Goal: Information Seeking & Learning: Learn about a topic

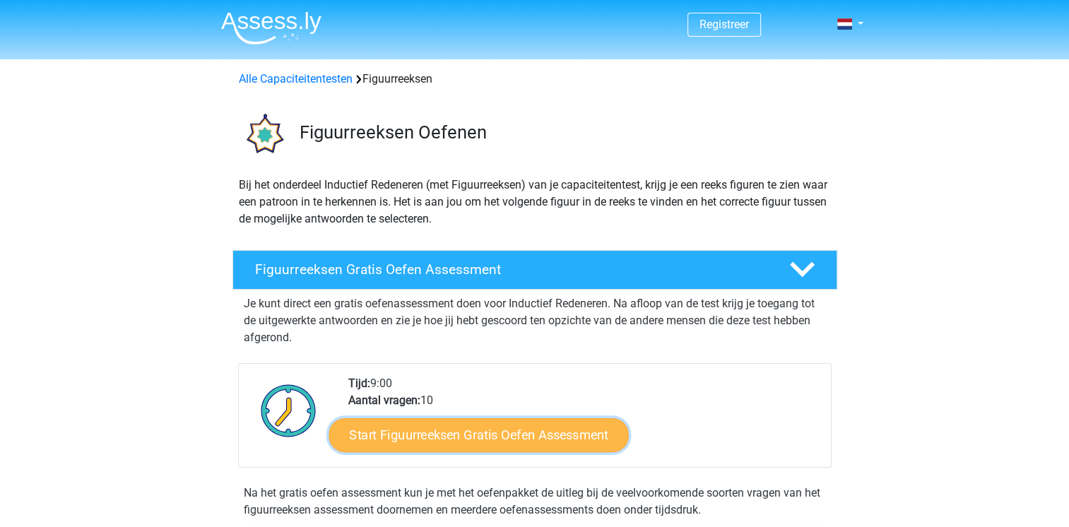
click at [475, 437] on link "Start Figuurreeksen Gratis Oefen Assessment" at bounding box center [478, 435] width 300 height 34
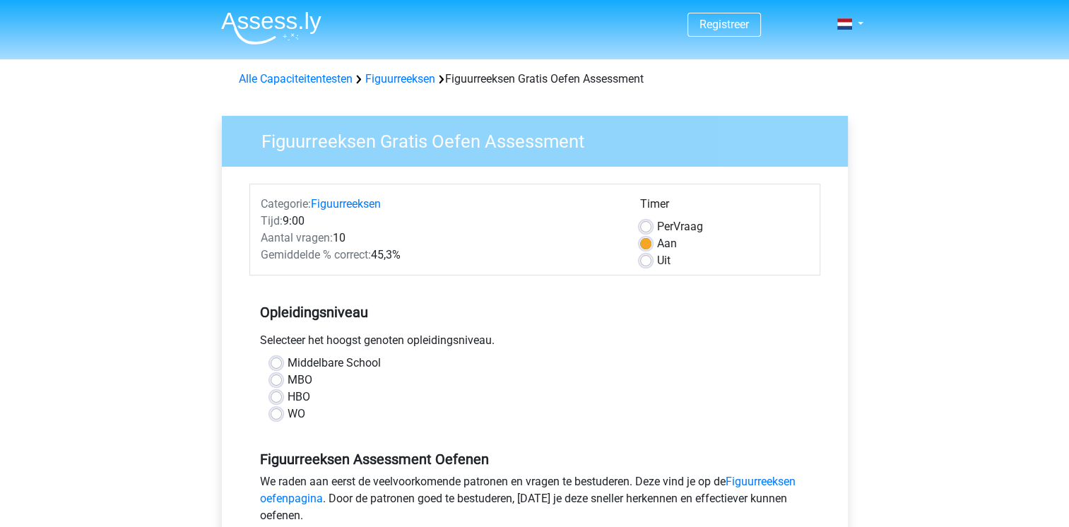
click at [288, 418] on label "WO" at bounding box center [297, 413] width 18 height 17
click at [276, 418] on input "WO" at bounding box center [276, 412] width 11 height 14
radio input "true"
click at [271, 355] on input "Middelbare School" at bounding box center [276, 362] width 11 height 14
radio input "true"
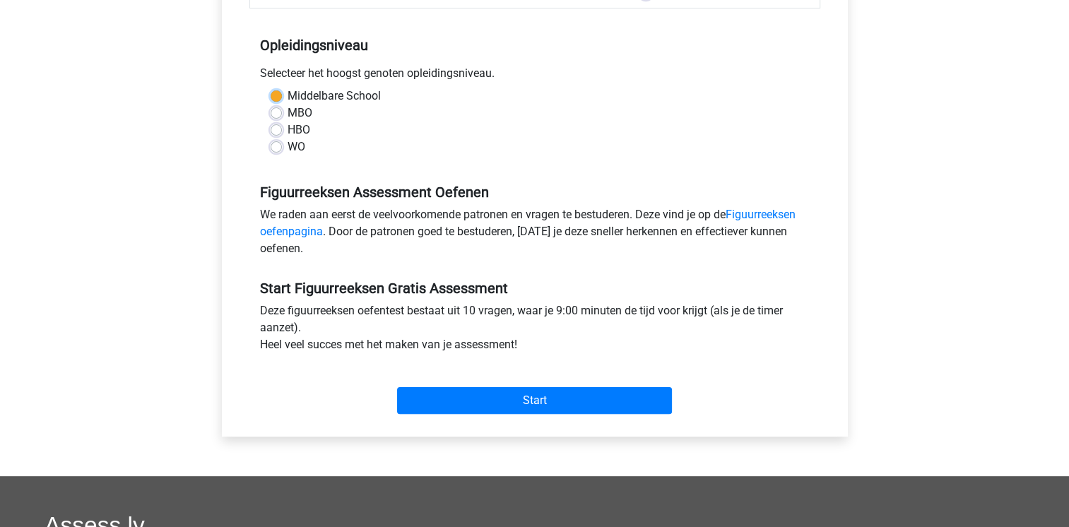
scroll to position [283, 0]
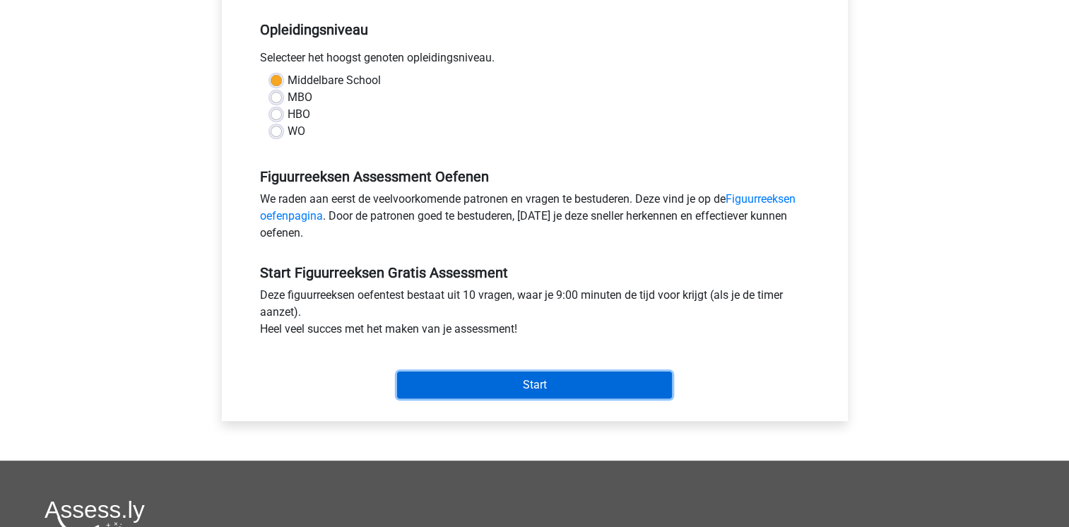
click at [570, 380] on input "Start" at bounding box center [534, 385] width 275 height 27
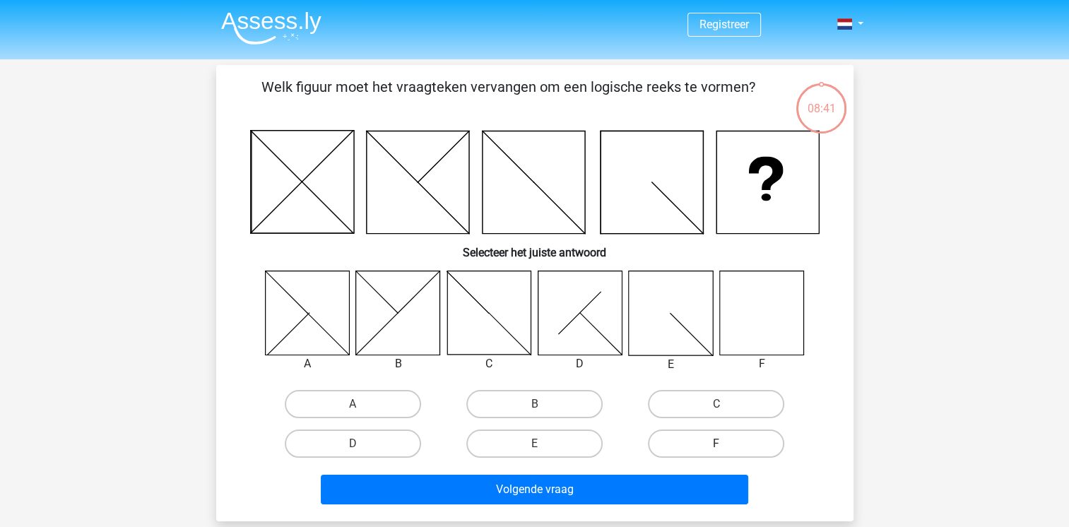
click at [723, 439] on label "F" at bounding box center [716, 444] width 136 height 28
click at [723, 444] on input "F" at bounding box center [720, 448] width 9 height 9
radio input "true"
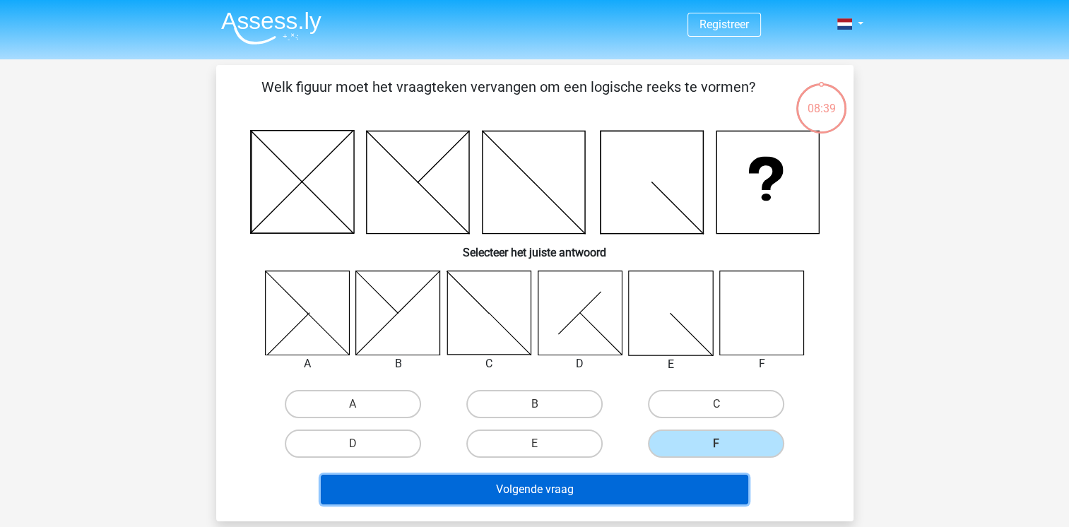
click at [554, 490] on button "Volgende vraag" at bounding box center [534, 490] width 427 height 30
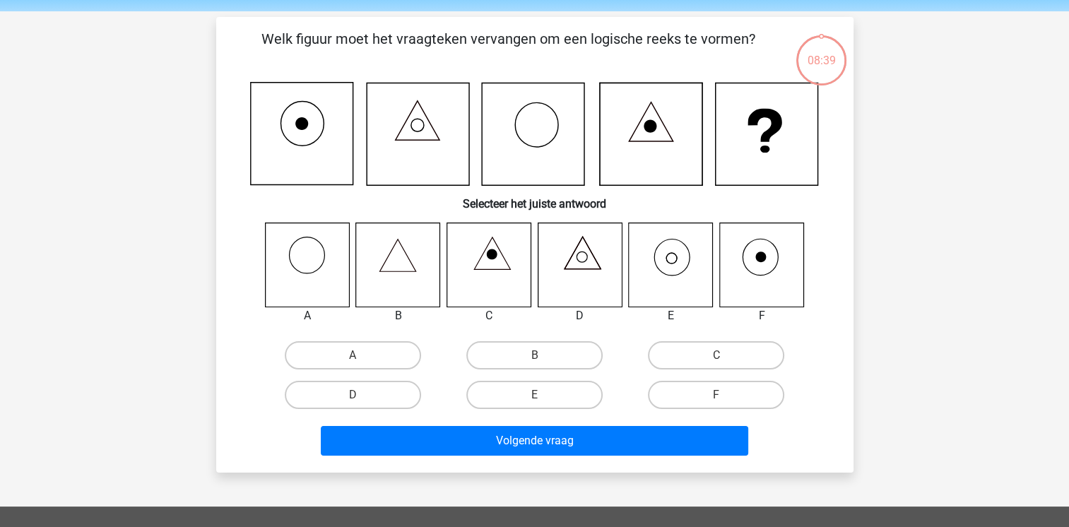
scroll to position [65, 0]
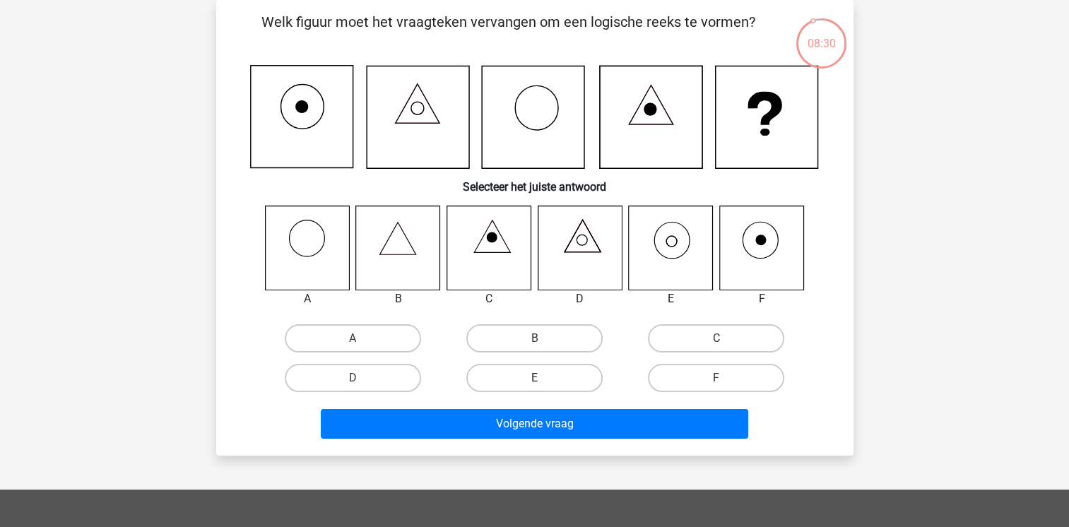
click at [521, 374] on label "E" at bounding box center [534, 378] width 136 height 28
click at [534, 378] on input "E" at bounding box center [538, 382] width 9 height 9
radio input "true"
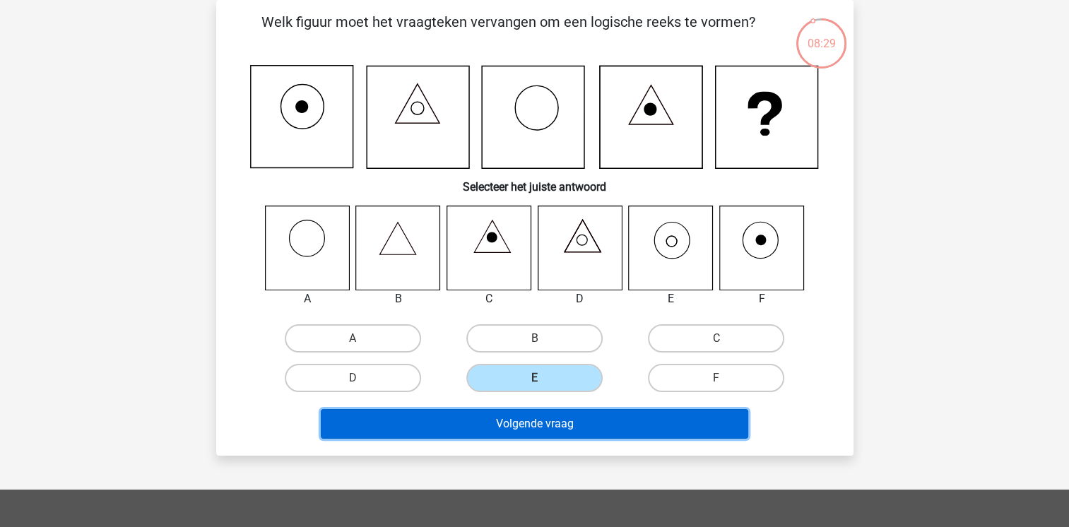
click at [538, 421] on button "Volgende vraag" at bounding box center [534, 424] width 427 height 30
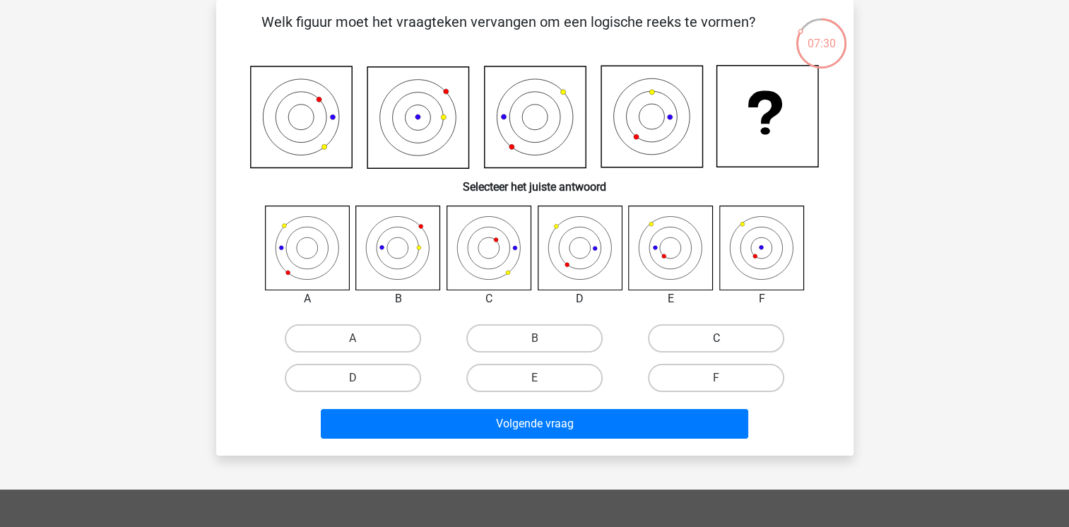
click at [711, 337] on label "C" at bounding box center [716, 338] width 136 height 28
click at [716, 338] on input "C" at bounding box center [720, 342] width 9 height 9
radio input "true"
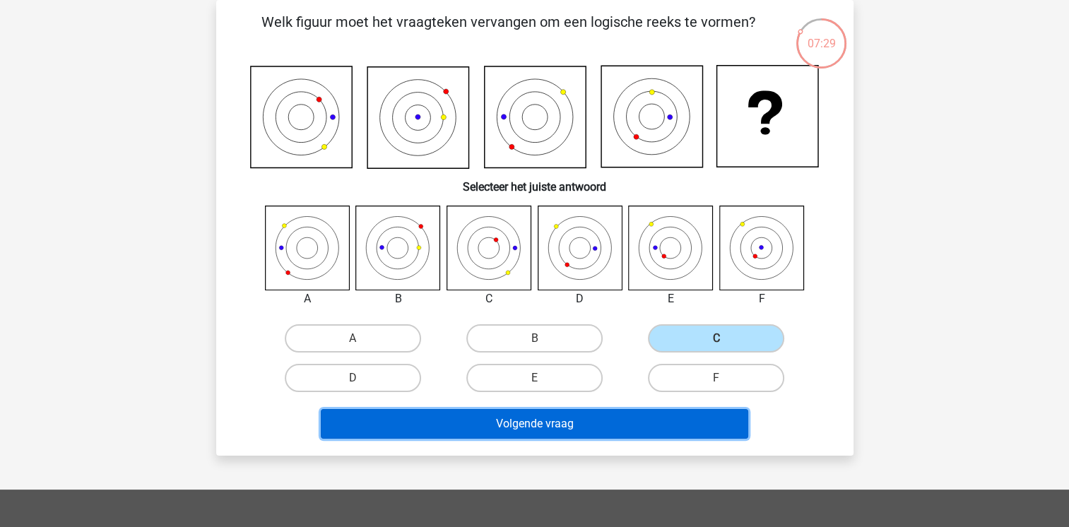
click at [556, 427] on button "Volgende vraag" at bounding box center [534, 424] width 427 height 30
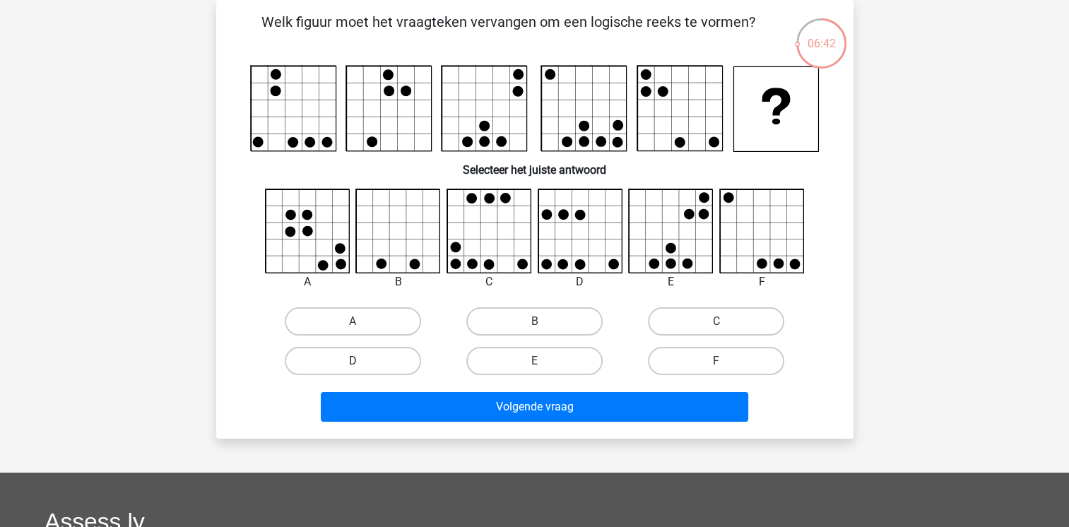
click at [377, 359] on label "D" at bounding box center [353, 361] width 136 height 28
click at [362, 361] on input "D" at bounding box center [357, 365] width 9 height 9
radio input "true"
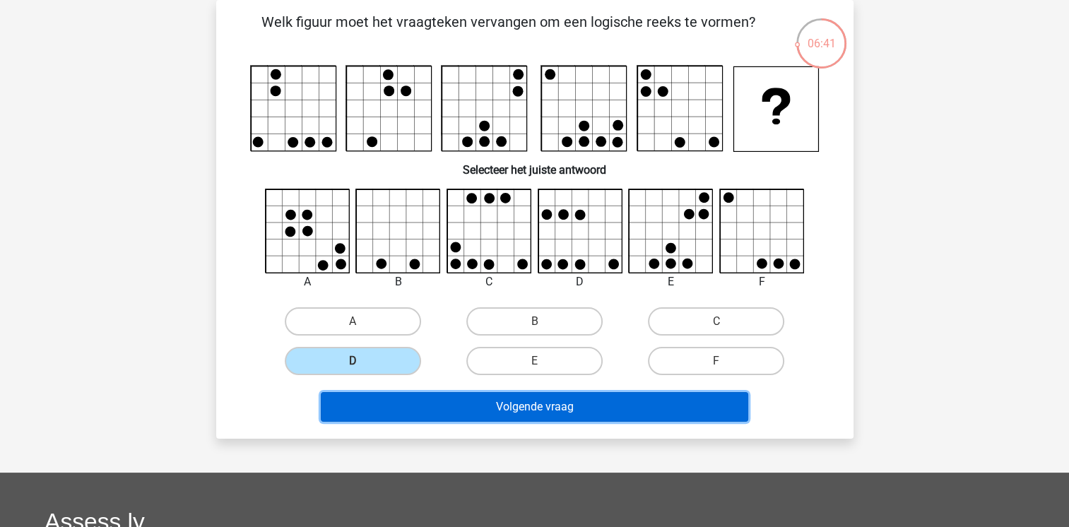
click at [478, 402] on button "Volgende vraag" at bounding box center [534, 407] width 427 height 30
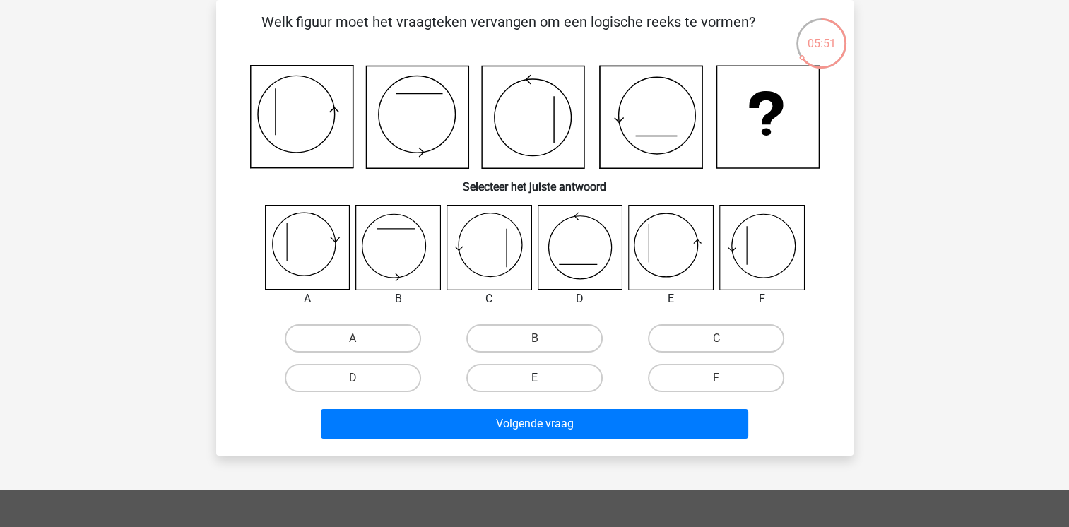
click at [525, 371] on label "E" at bounding box center [534, 378] width 136 height 28
click at [534, 378] on input "E" at bounding box center [538, 382] width 9 height 9
radio input "true"
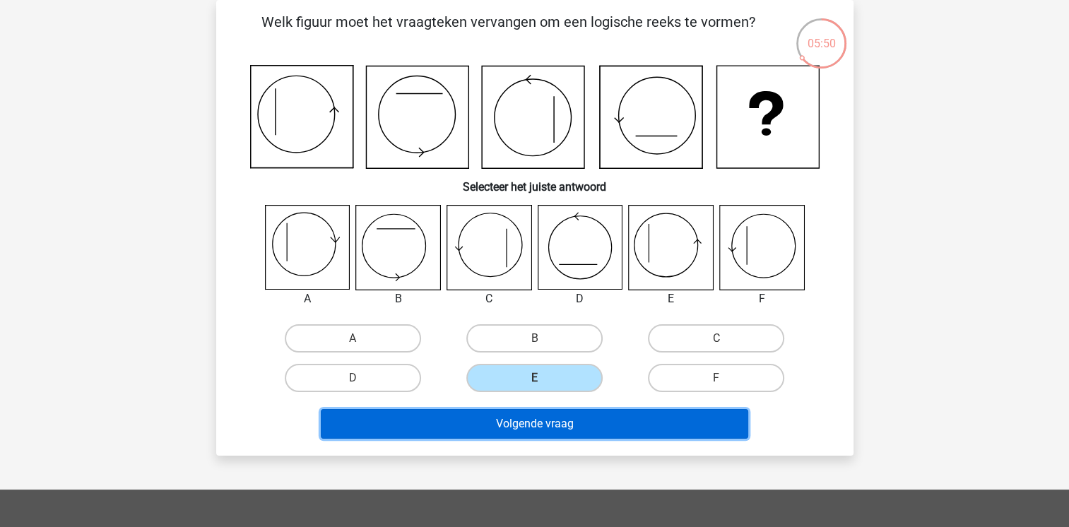
click at [533, 425] on button "Volgende vraag" at bounding box center [534, 424] width 427 height 30
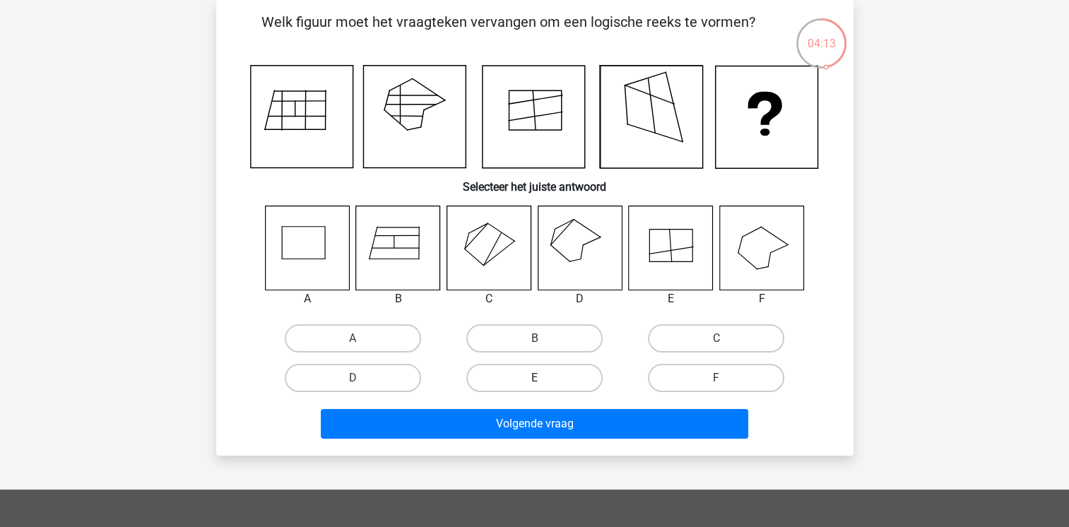
click at [554, 389] on label "E" at bounding box center [534, 378] width 136 height 28
click at [543, 387] on input "E" at bounding box center [538, 382] width 9 height 9
radio input "true"
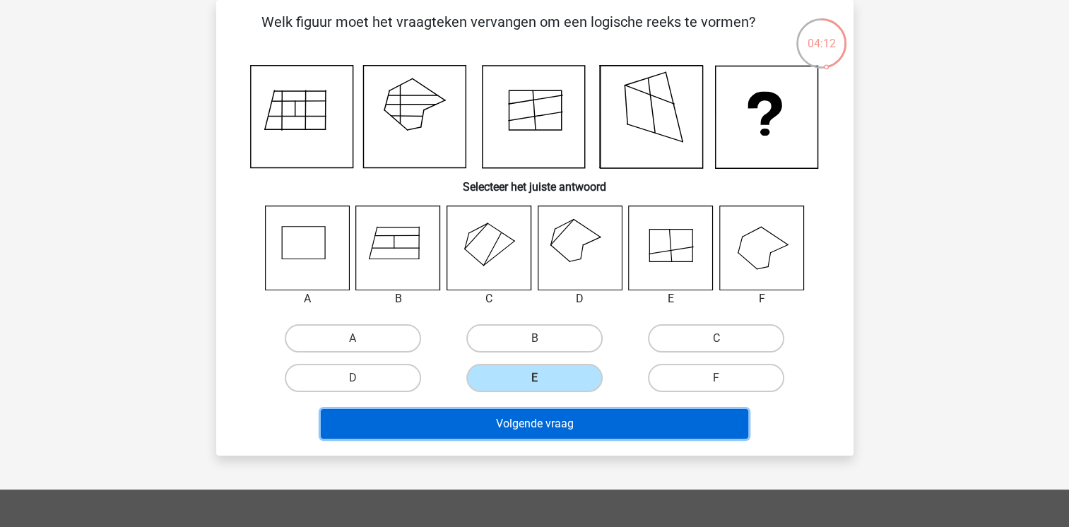
click at [562, 430] on button "Volgende vraag" at bounding box center [534, 424] width 427 height 30
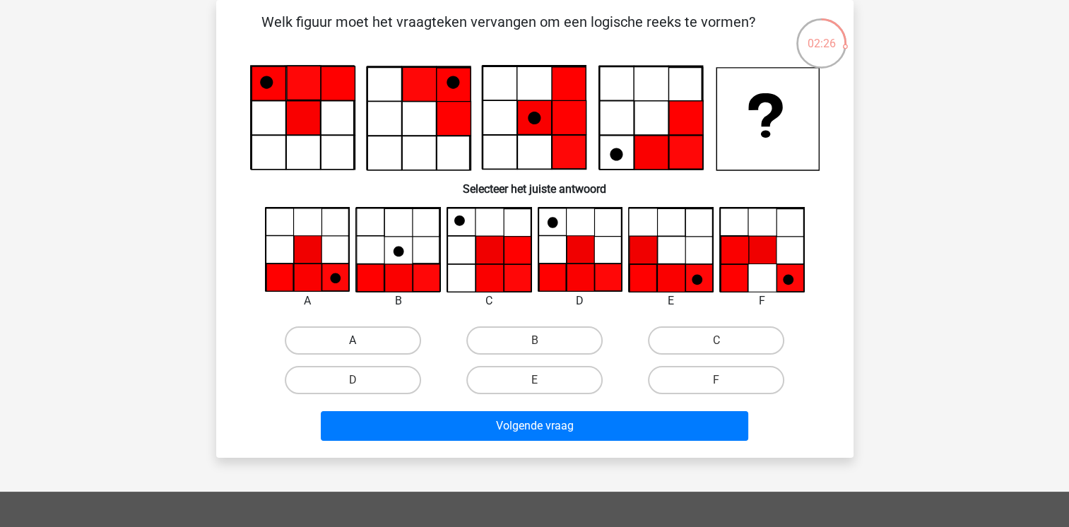
click at [367, 338] on label "A" at bounding box center [353, 340] width 136 height 28
click at [362, 341] on input "A" at bounding box center [357, 345] width 9 height 9
radio input "true"
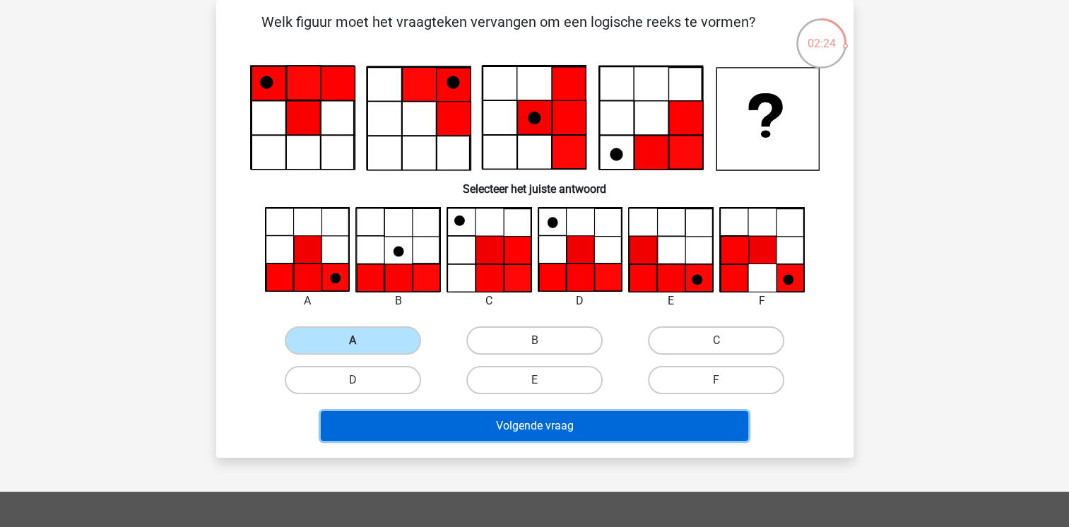
click at [514, 425] on button "Volgende vraag" at bounding box center [534, 426] width 427 height 30
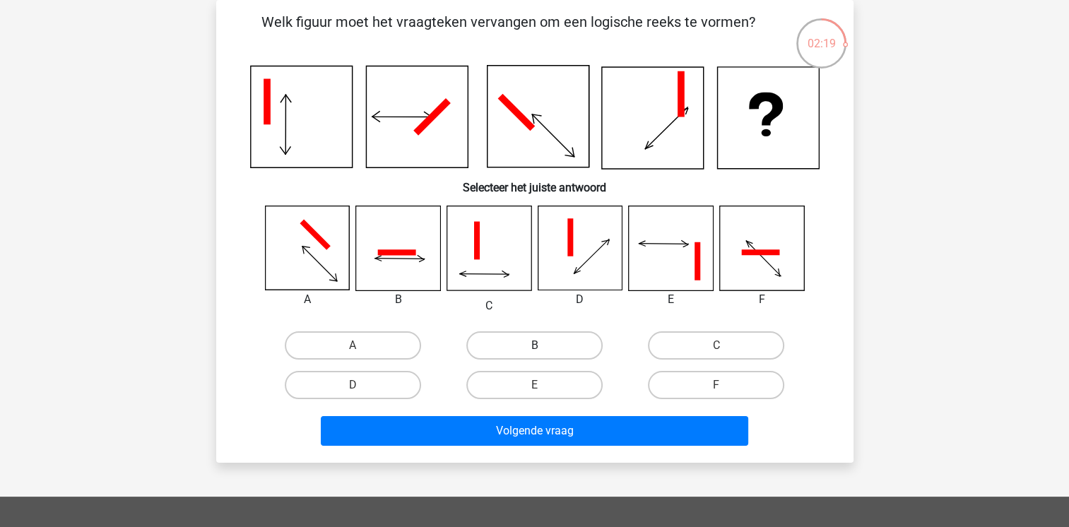
click at [534, 343] on label "B" at bounding box center [534, 345] width 136 height 28
click at [534, 345] on input "B" at bounding box center [538, 349] width 9 height 9
radio input "true"
click at [823, 42] on div "02:09" at bounding box center [821, 34] width 53 height 35
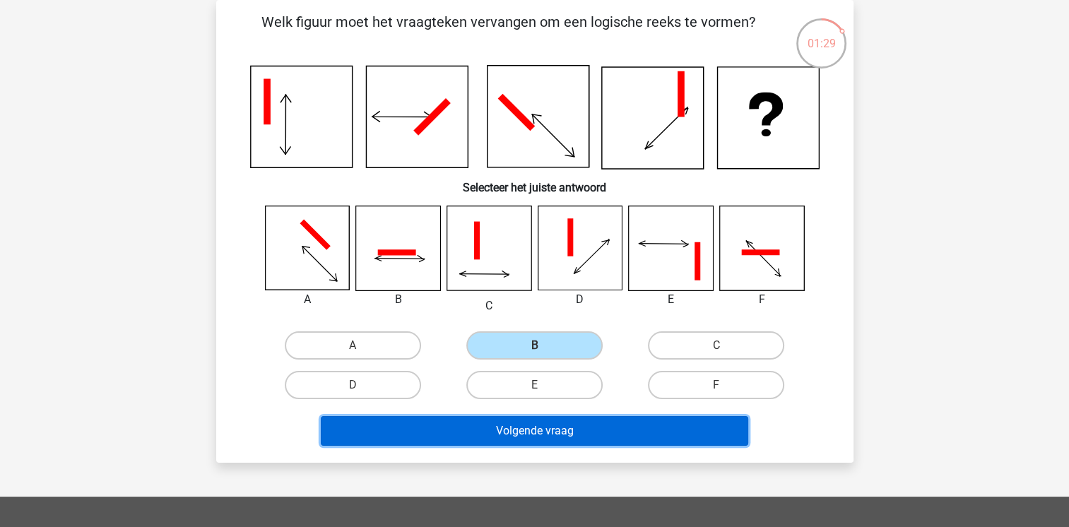
click at [506, 432] on button "Volgende vraag" at bounding box center [534, 431] width 427 height 30
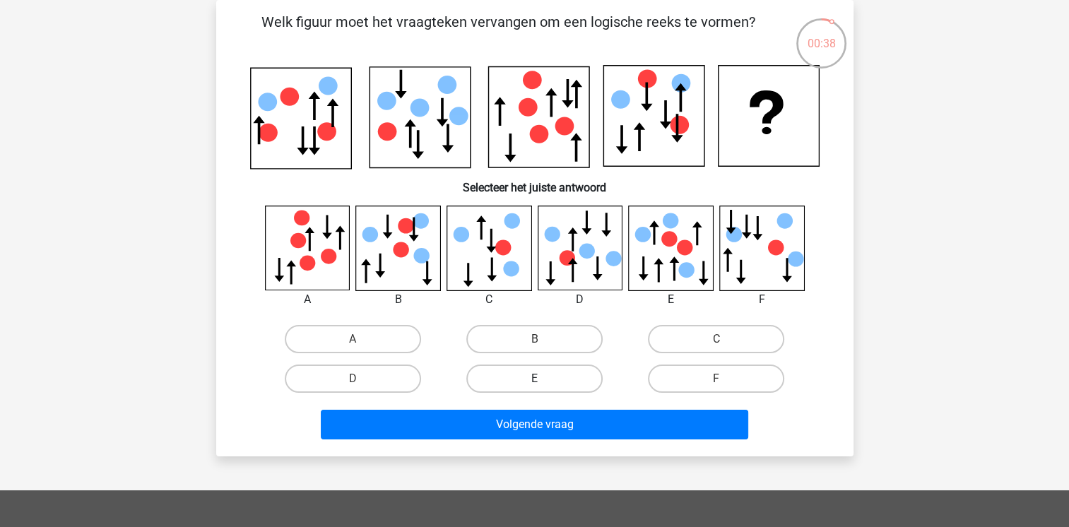
click at [533, 381] on label "E" at bounding box center [534, 379] width 136 height 28
click at [534, 381] on input "E" at bounding box center [538, 383] width 9 height 9
radio input "true"
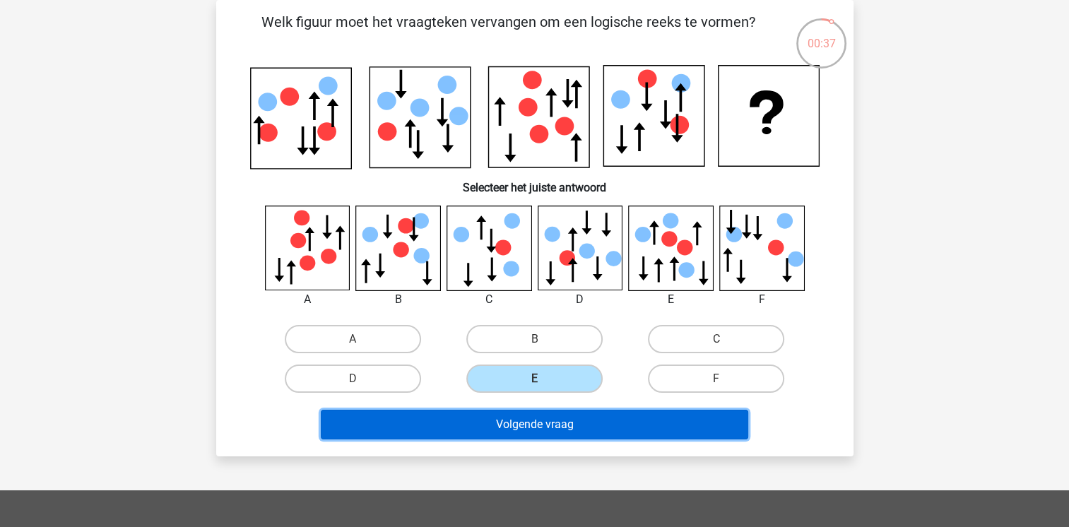
click at [548, 420] on button "Volgende vraag" at bounding box center [534, 425] width 427 height 30
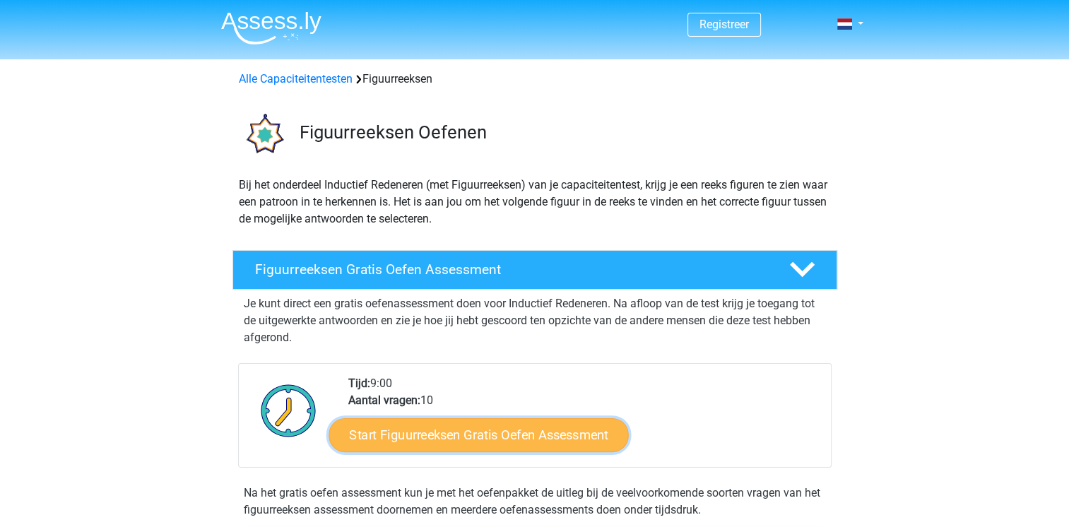
click at [423, 427] on link "Start Figuurreeksen Gratis Oefen Assessment" at bounding box center [478, 435] width 300 height 34
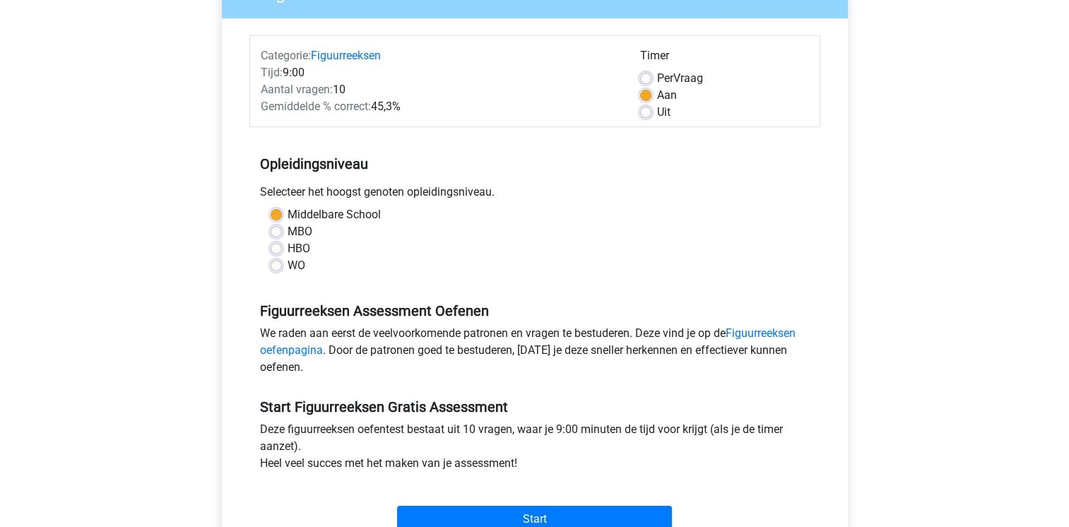
scroll to position [170, 0]
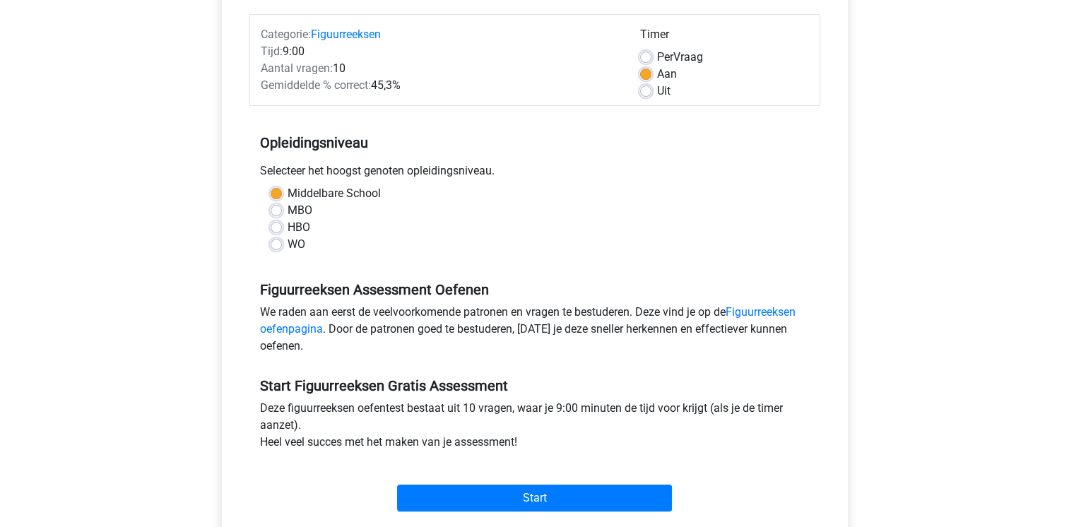
click at [657, 92] on label "Uit" at bounding box center [663, 91] width 13 height 17
click at [644, 92] on input "Uit" at bounding box center [645, 90] width 11 height 14
radio input "true"
click at [288, 243] on label "WO" at bounding box center [297, 244] width 18 height 17
click at [278, 243] on input "WO" at bounding box center [276, 243] width 11 height 14
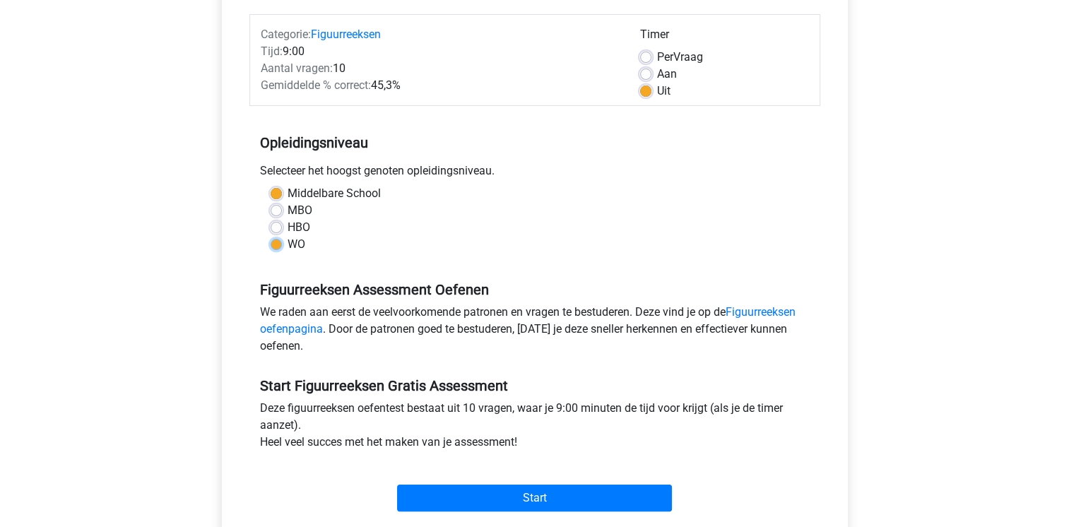
radio input "true"
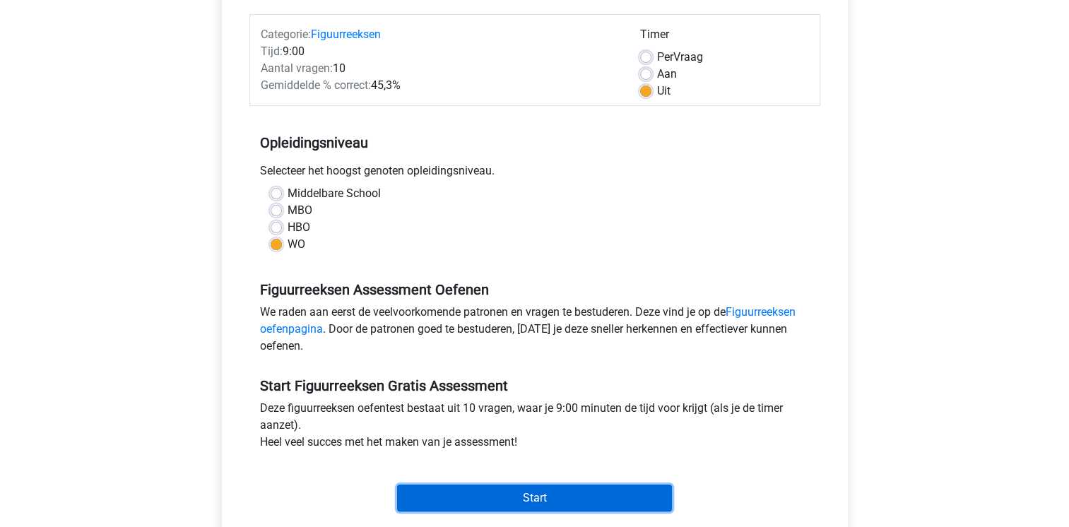
click at [531, 493] on input "Start" at bounding box center [534, 498] width 275 height 27
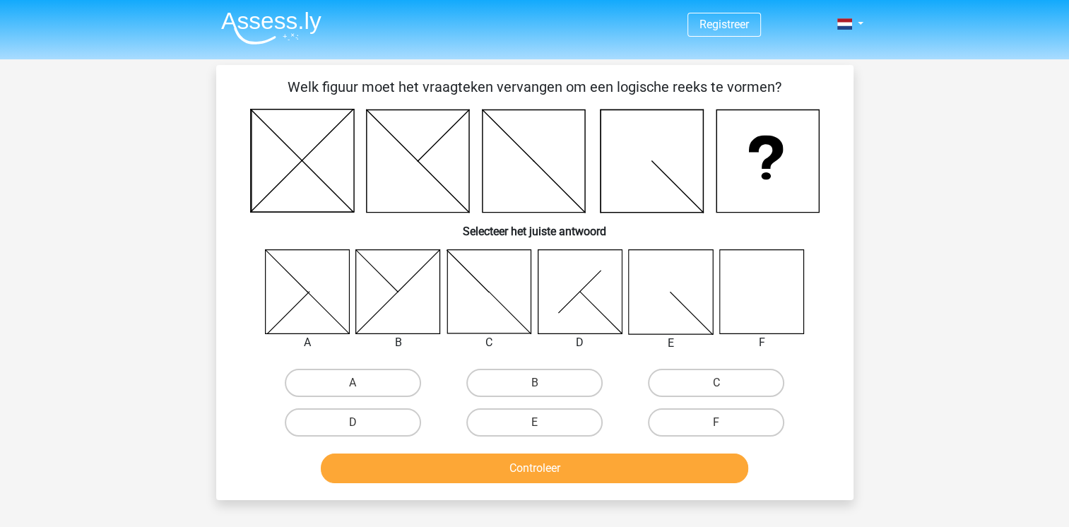
click at [759, 295] on icon at bounding box center [761, 291] width 84 height 84
click at [730, 410] on label "F" at bounding box center [716, 422] width 136 height 28
click at [726, 422] on input "F" at bounding box center [720, 426] width 9 height 9
radio input "true"
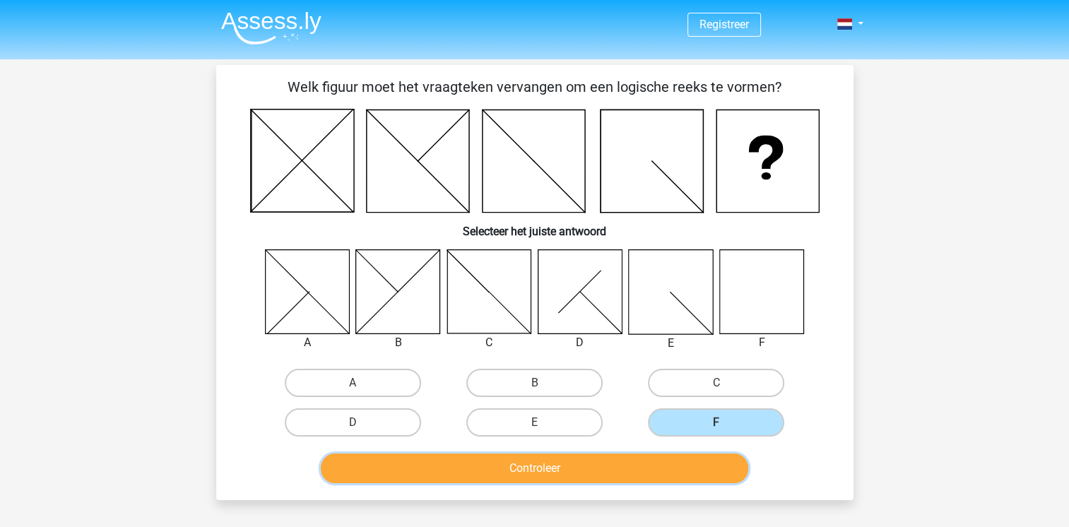
click at [559, 465] on button "Controleer" at bounding box center [534, 469] width 427 height 30
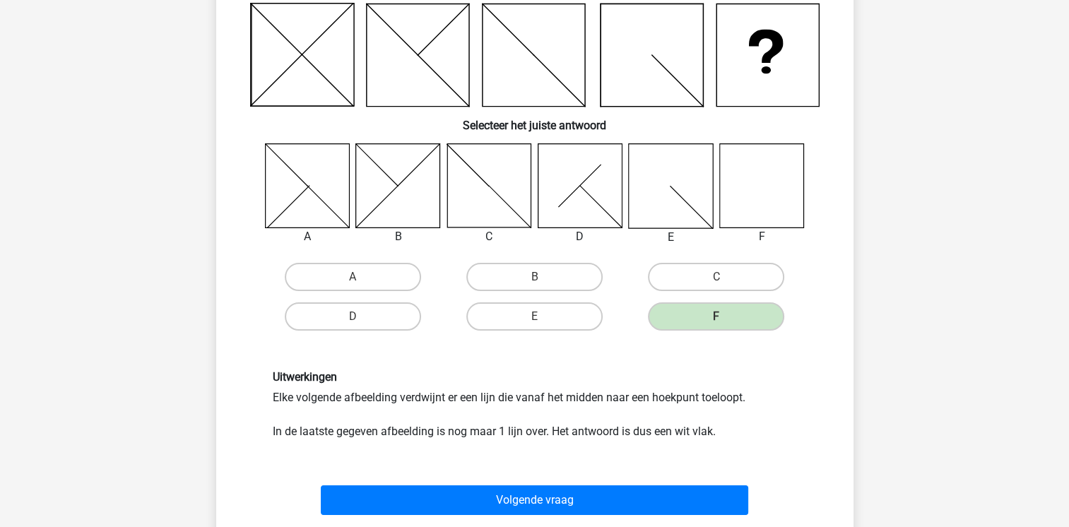
scroll to position [109, 0]
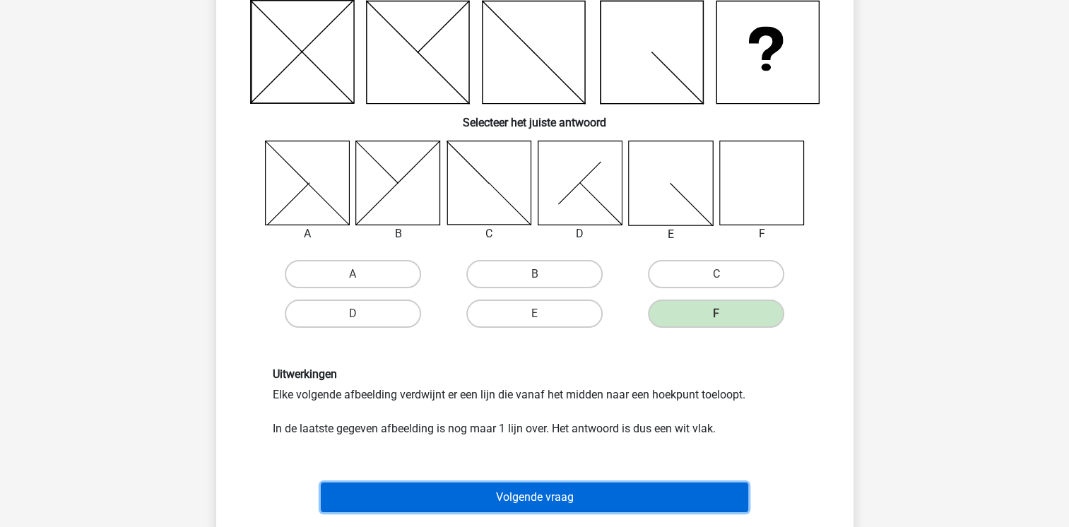
click at [554, 487] on button "Volgende vraag" at bounding box center [534, 497] width 427 height 30
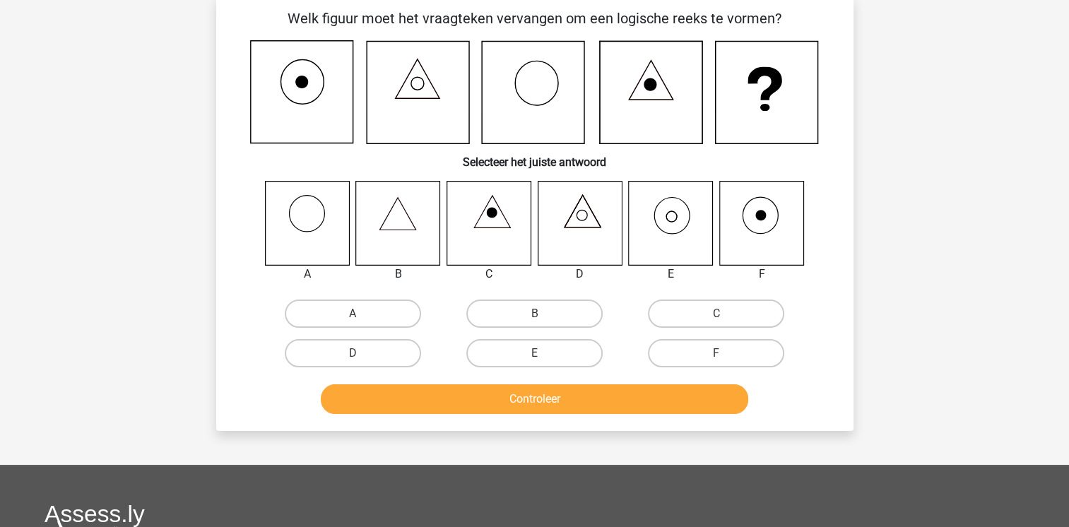
scroll to position [65, 0]
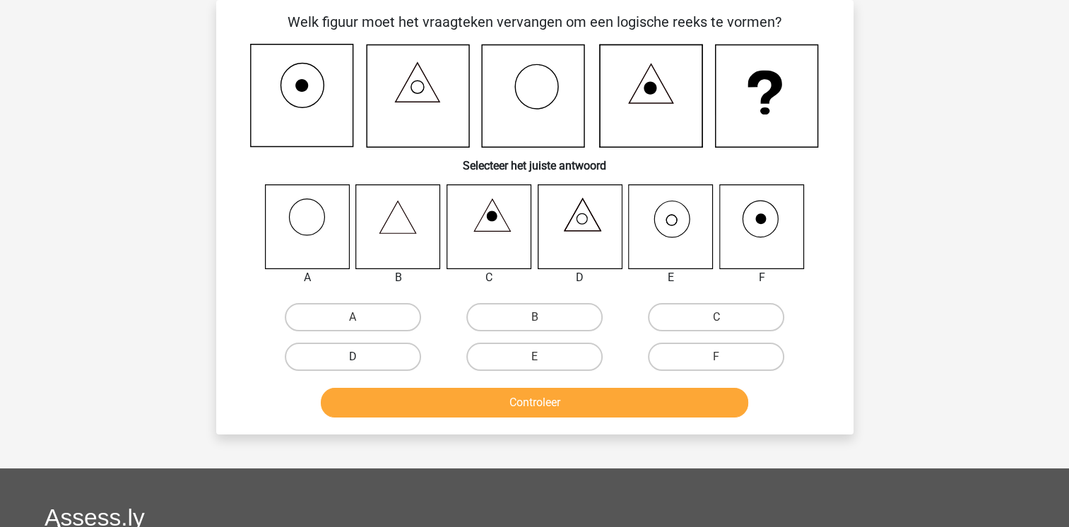
click at [370, 349] on label "D" at bounding box center [353, 357] width 136 height 28
click at [362, 357] on input "D" at bounding box center [357, 361] width 9 height 9
radio input "true"
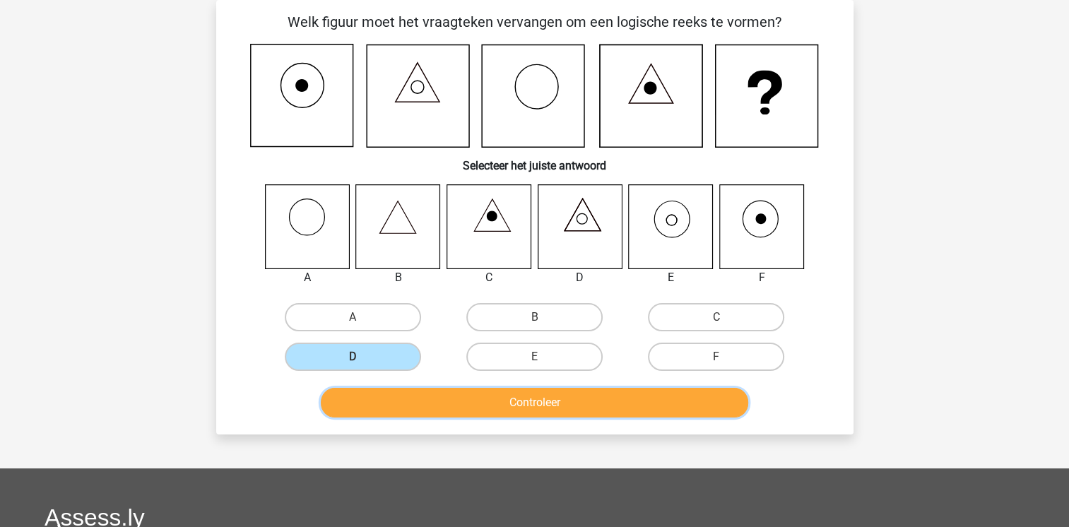
click at [534, 401] on button "Controleer" at bounding box center [534, 403] width 427 height 30
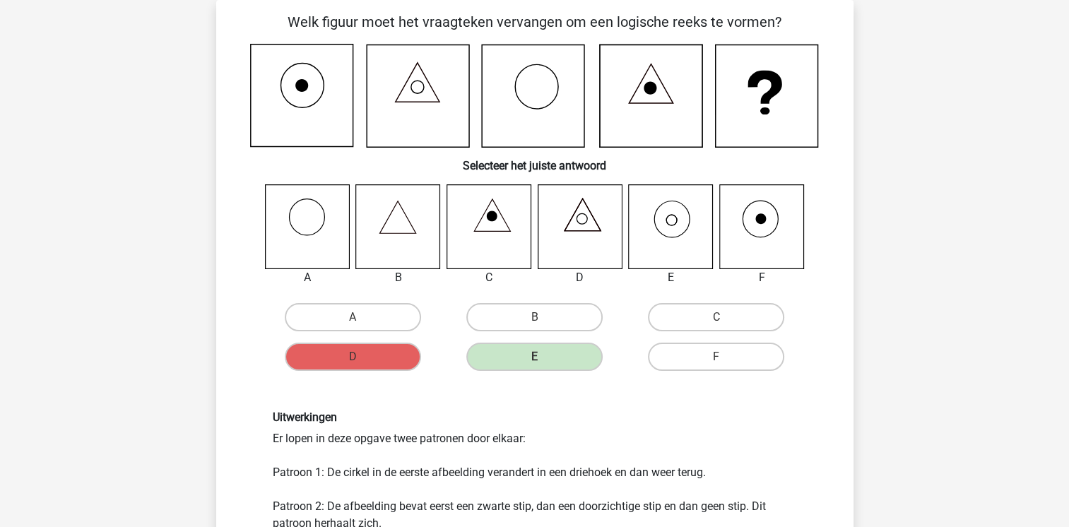
click at [534, 401] on div "Uitwerkingen Er lopen in deze opgave twee patronen door elkaar: Patroon 1: De c…" at bounding box center [535, 488] width 592 height 223
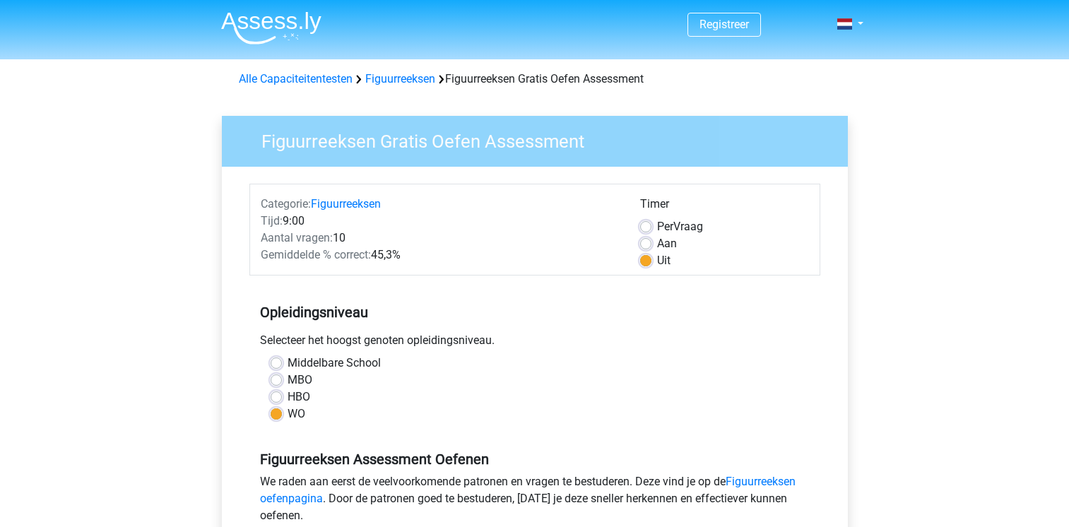
scroll to position [170, 0]
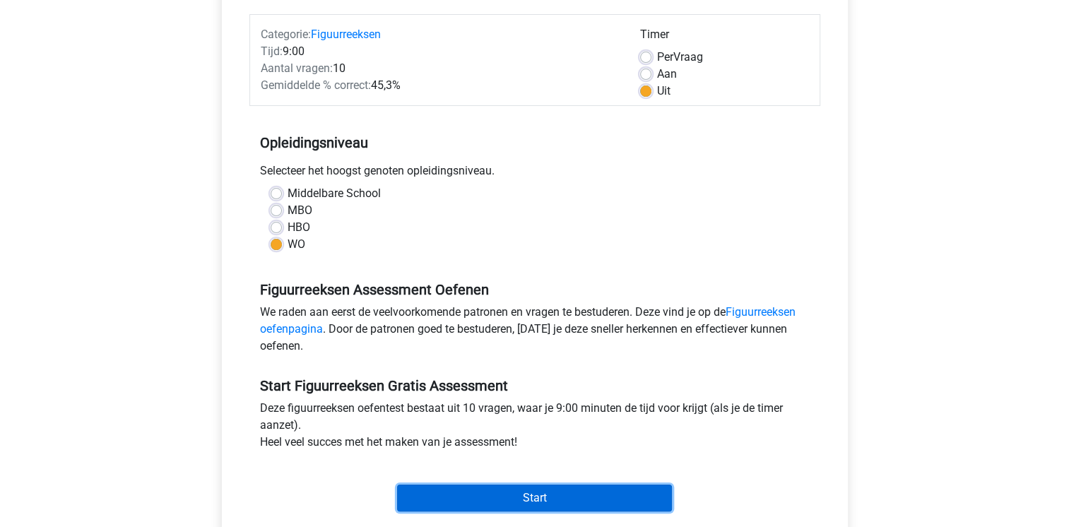
click at [511, 488] on input "Start" at bounding box center [534, 498] width 275 height 27
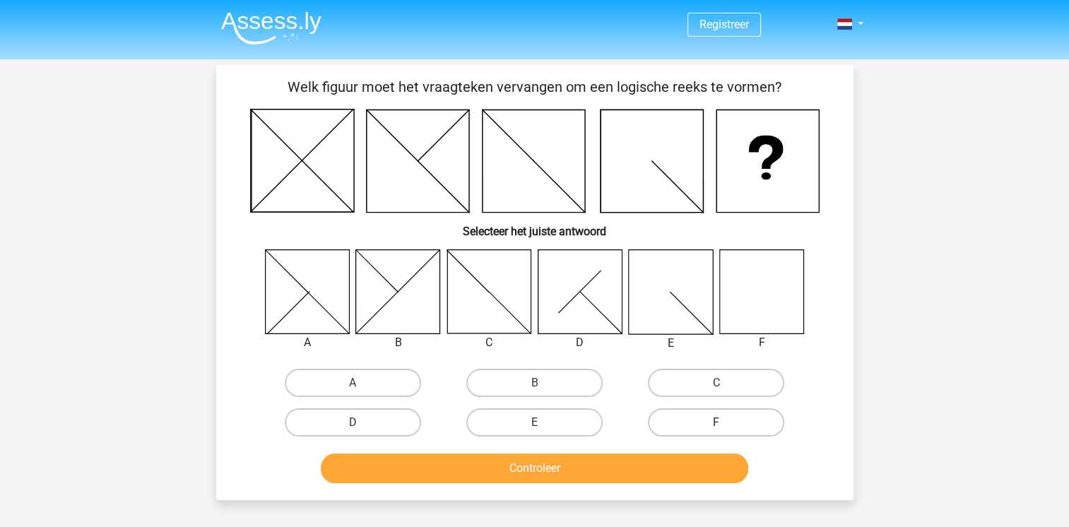
click at [713, 417] on label "F" at bounding box center [716, 422] width 136 height 28
click at [716, 422] on input "F" at bounding box center [720, 426] width 9 height 9
radio input "true"
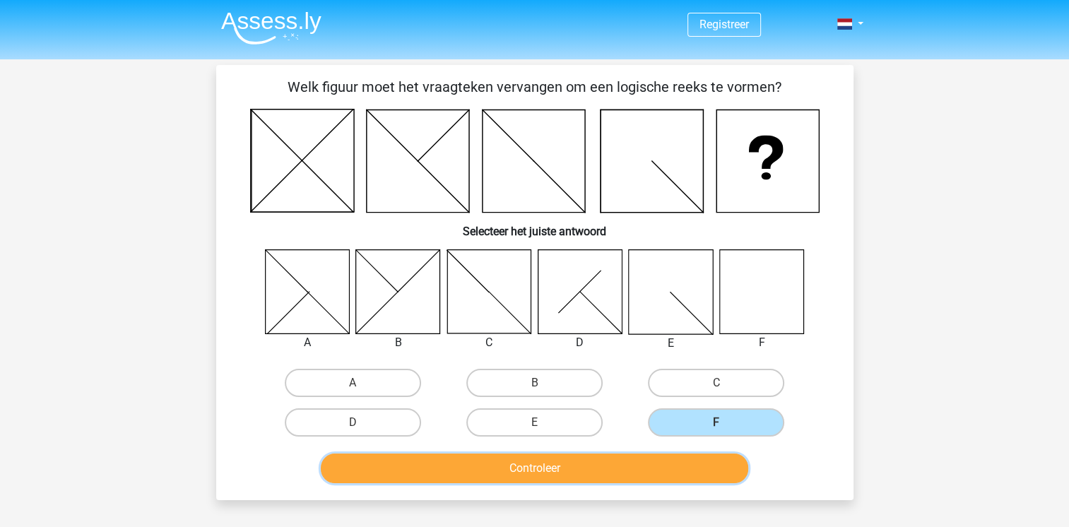
click at [541, 463] on button "Controleer" at bounding box center [534, 469] width 427 height 30
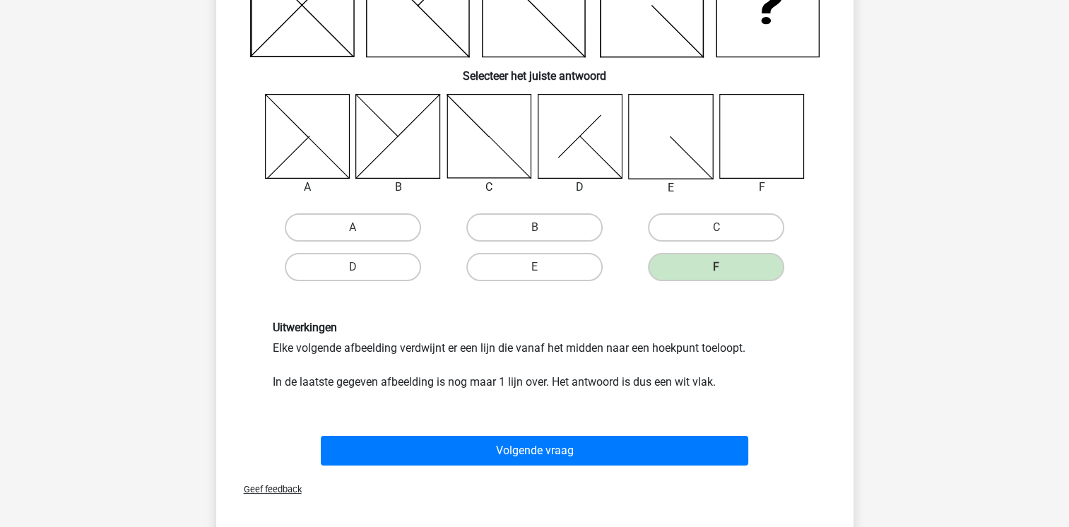
scroll to position [157, 0]
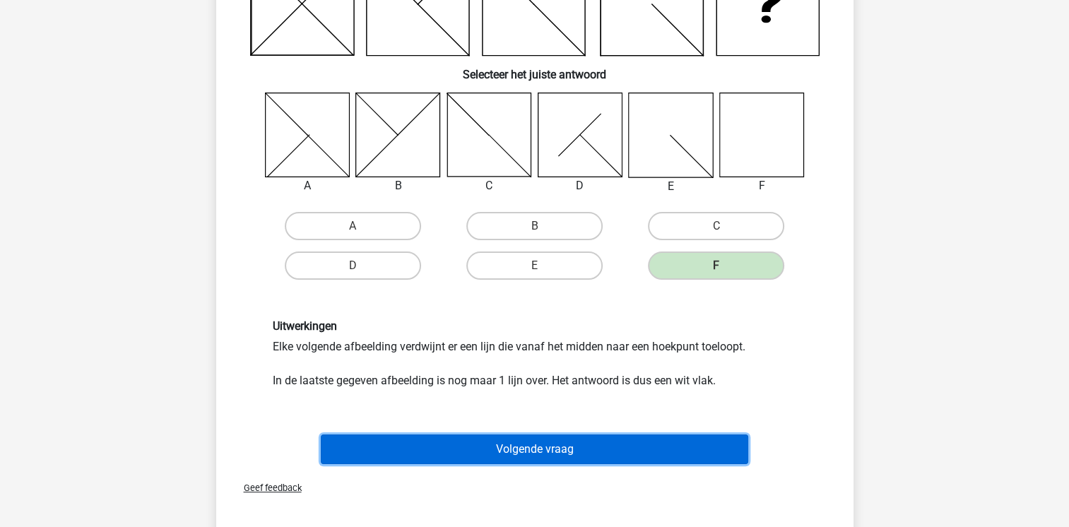
click at [521, 452] on button "Volgende vraag" at bounding box center [534, 449] width 427 height 30
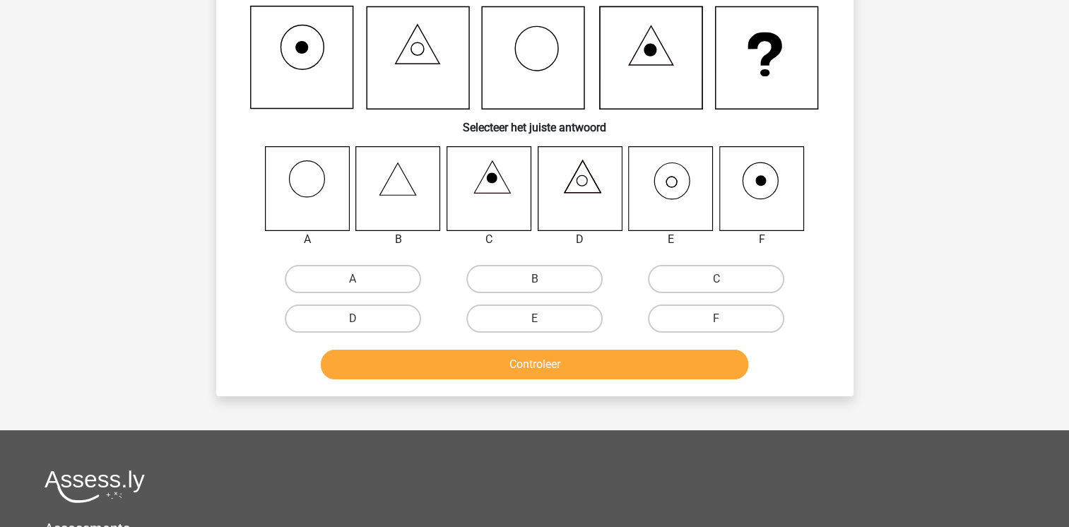
scroll to position [65, 0]
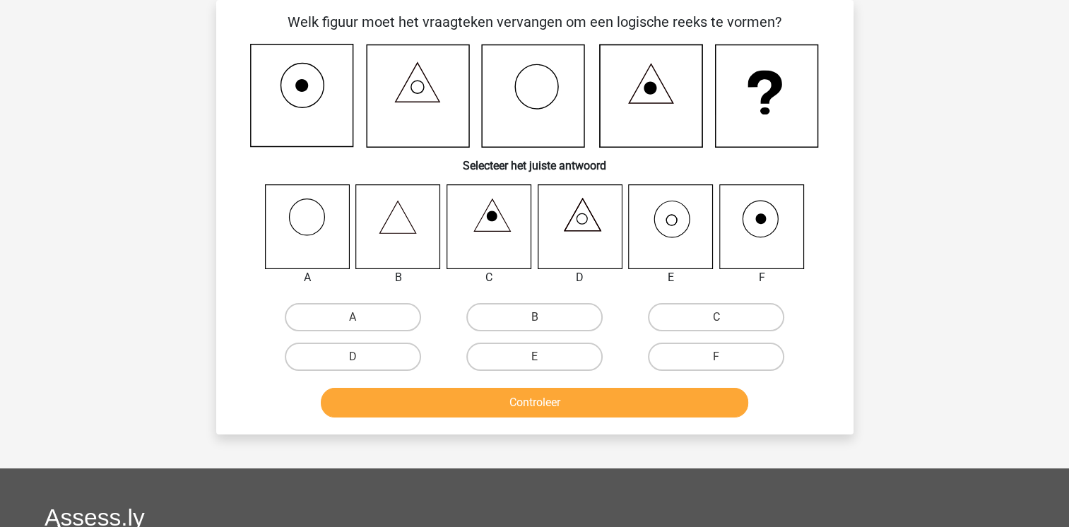
click at [535, 357] on input "E" at bounding box center [538, 361] width 9 height 9
radio input "true"
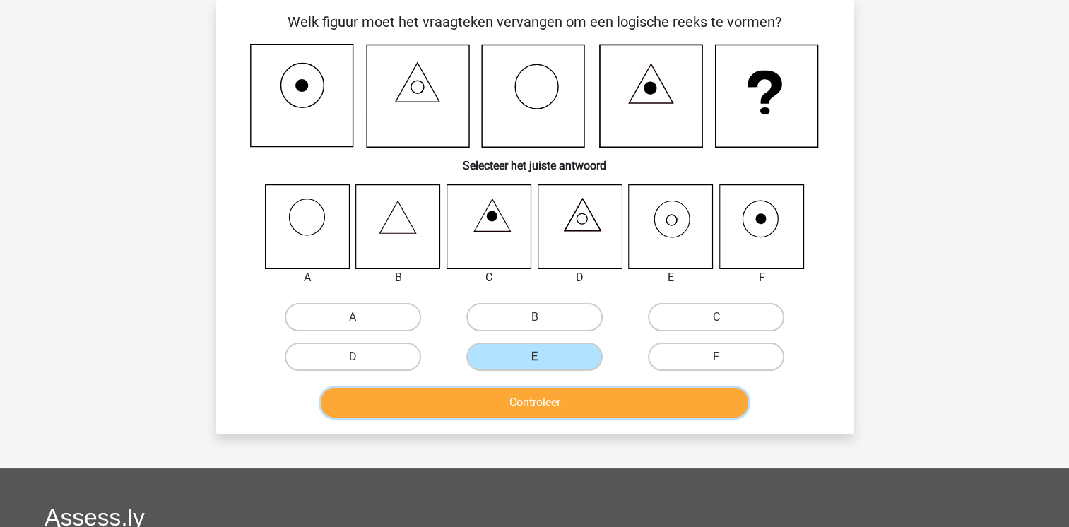
click at [542, 405] on button "Controleer" at bounding box center [534, 403] width 427 height 30
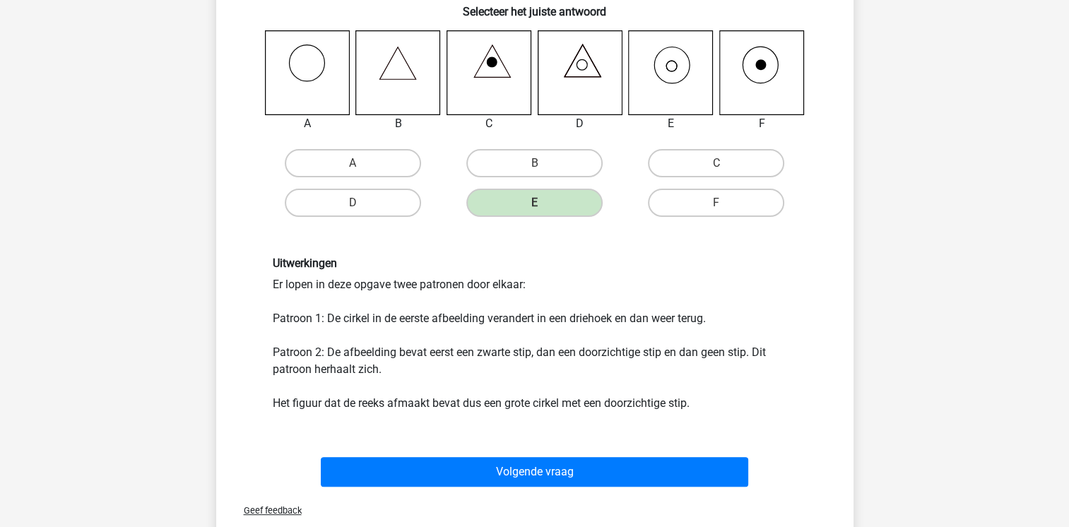
scroll to position [222, 0]
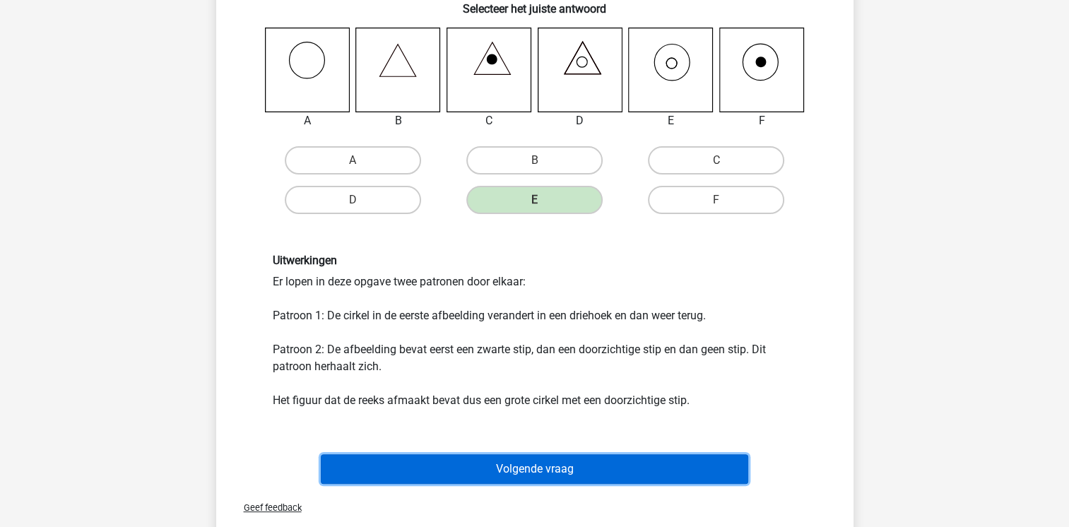
click at [564, 463] on button "Volgende vraag" at bounding box center [534, 469] width 427 height 30
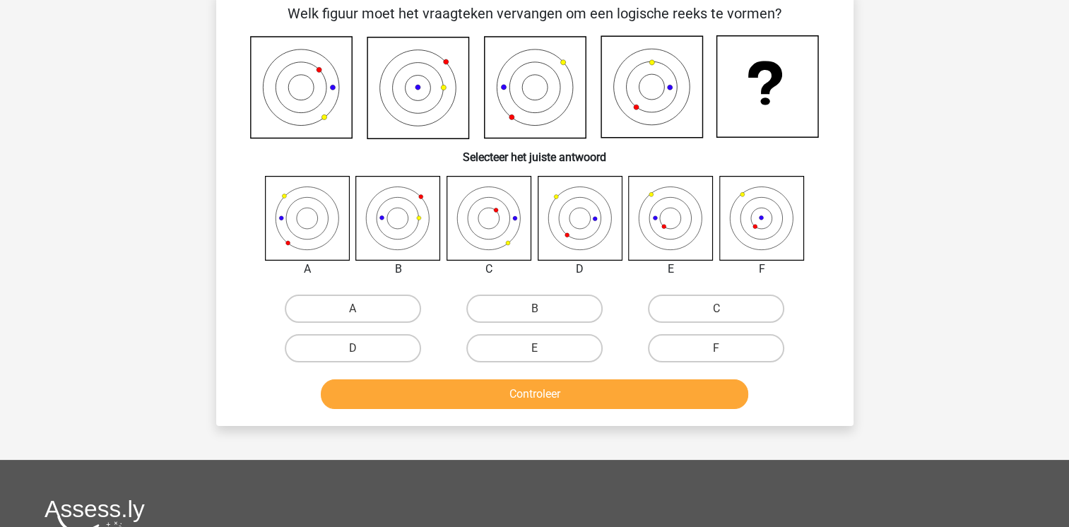
scroll to position [65, 0]
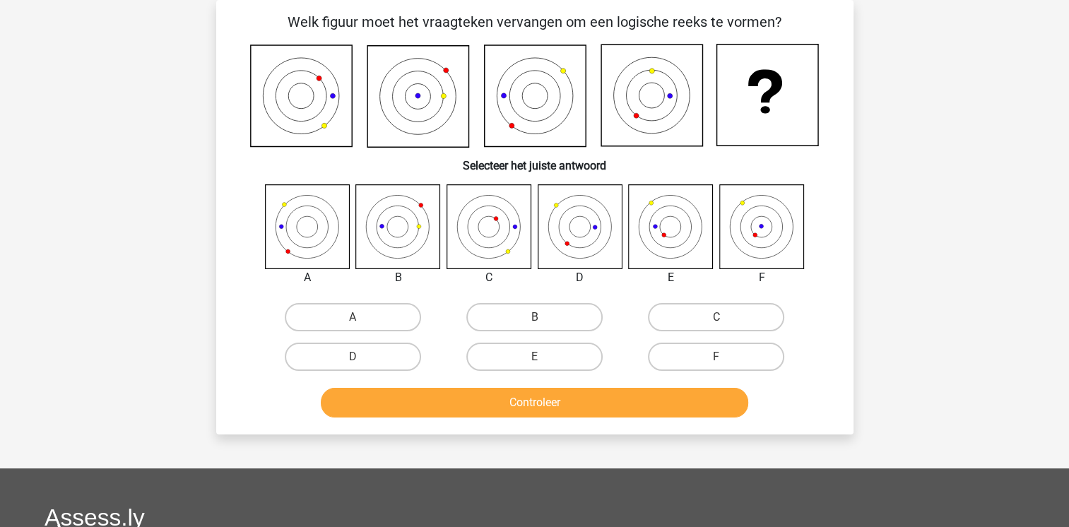
click at [354, 360] on input "D" at bounding box center [357, 361] width 9 height 9
radio input "true"
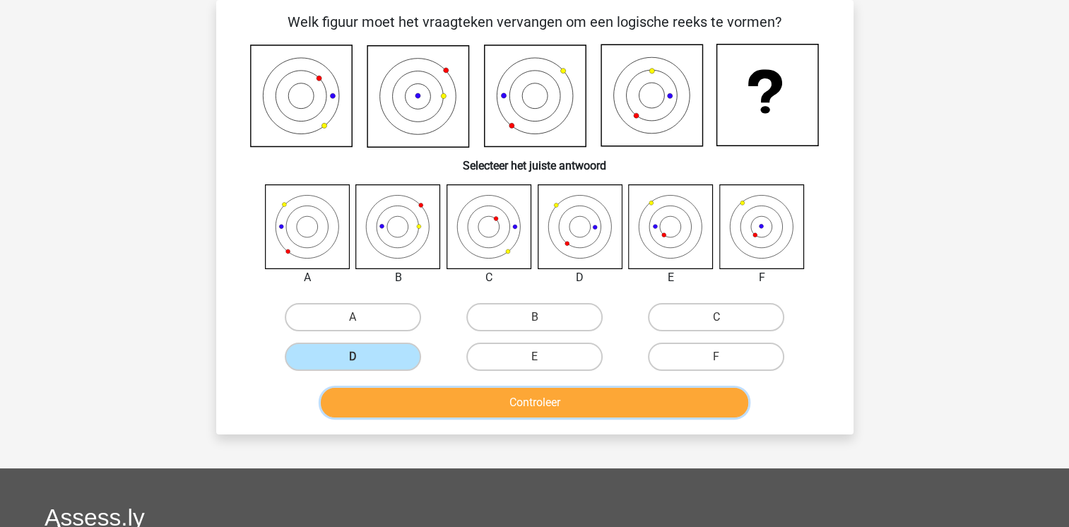
click at [527, 402] on button "Controleer" at bounding box center [534, 403] width 427 height 30
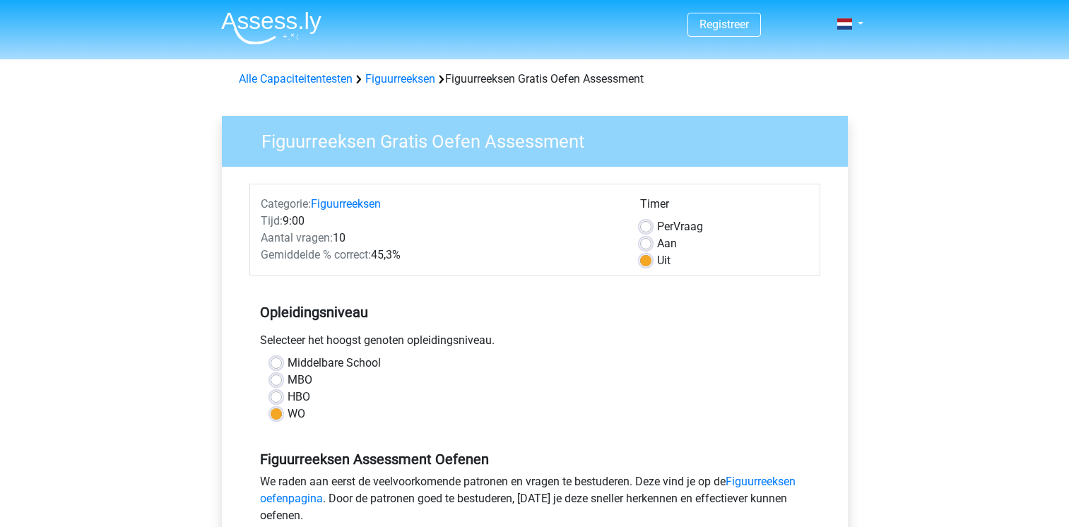
scroll to position [170, 0]
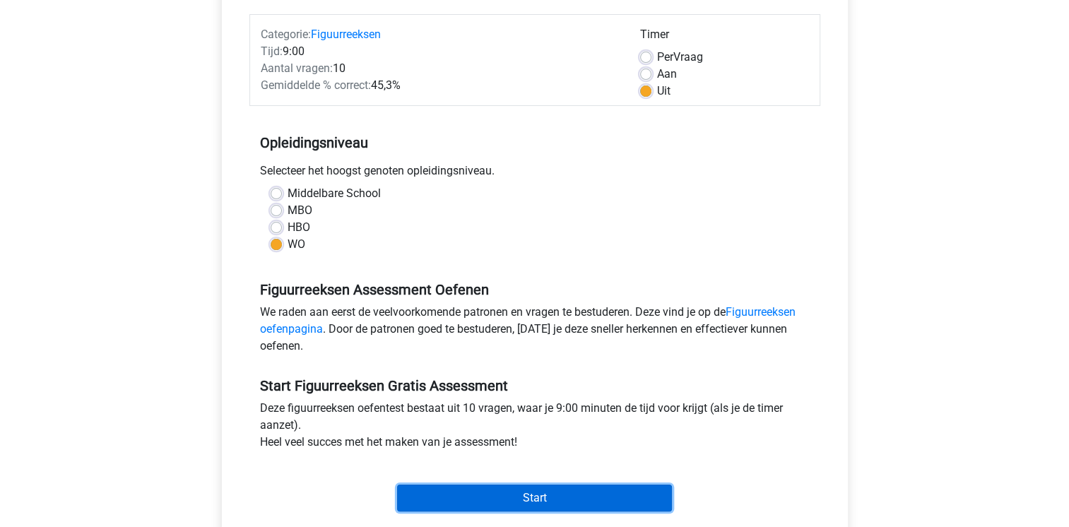
click at [498, 495] on input "Start" at bounding box center [534, 498] width 275 height 27
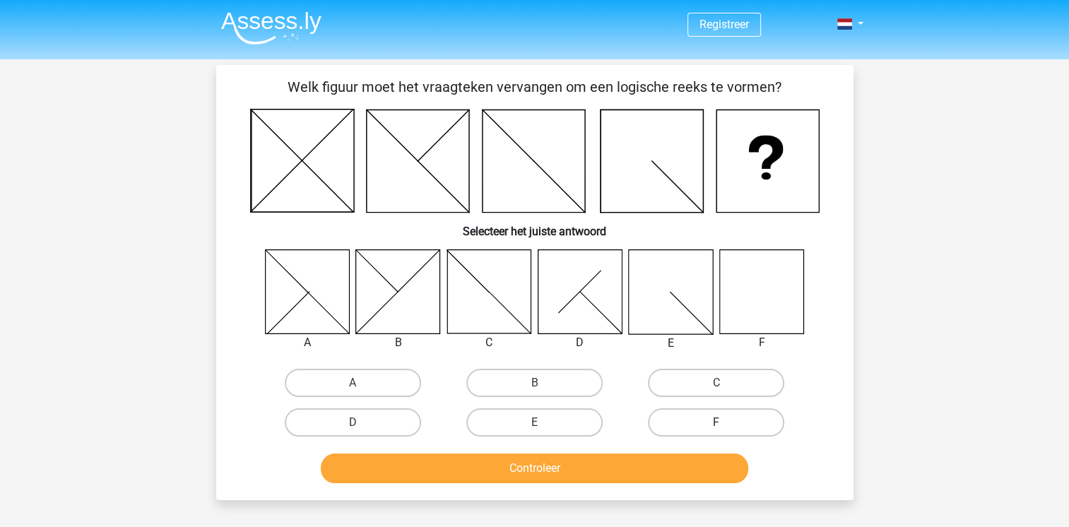
click at [723, 419] on label "F" at bounding box center [716, 422] width 136 height 28
click at [723, 422] on input "F" at bounding box center [720, 426] width 9 height 9
radio input "true"
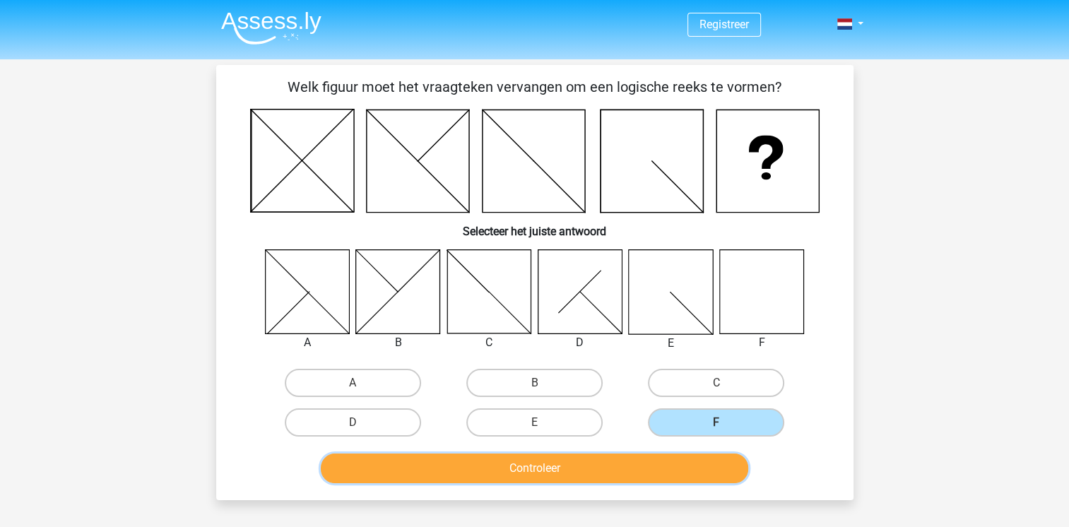
click at [603, 460] on button "Controleer" at bounding box center [534, 469] width 427 height 30
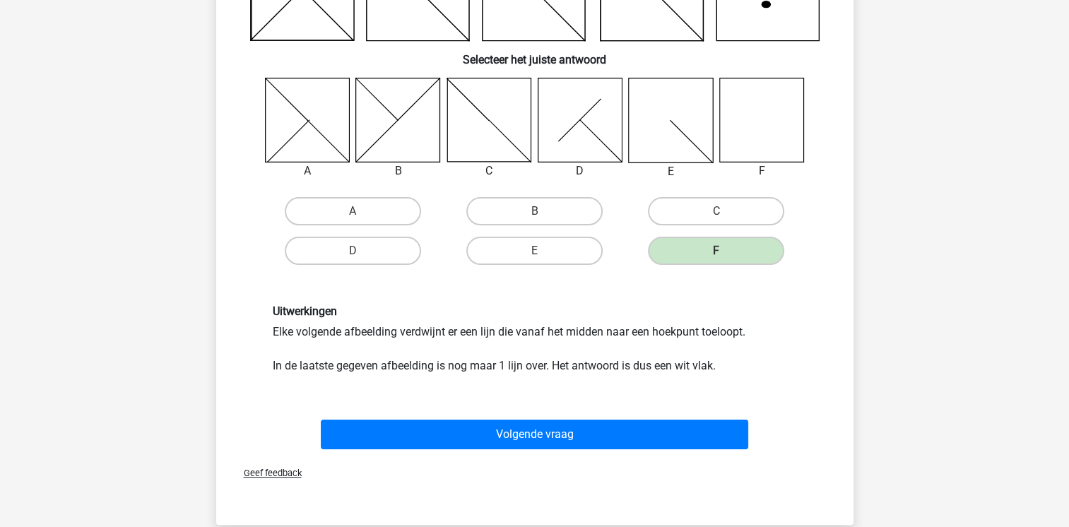
scroll to position [197, 0]
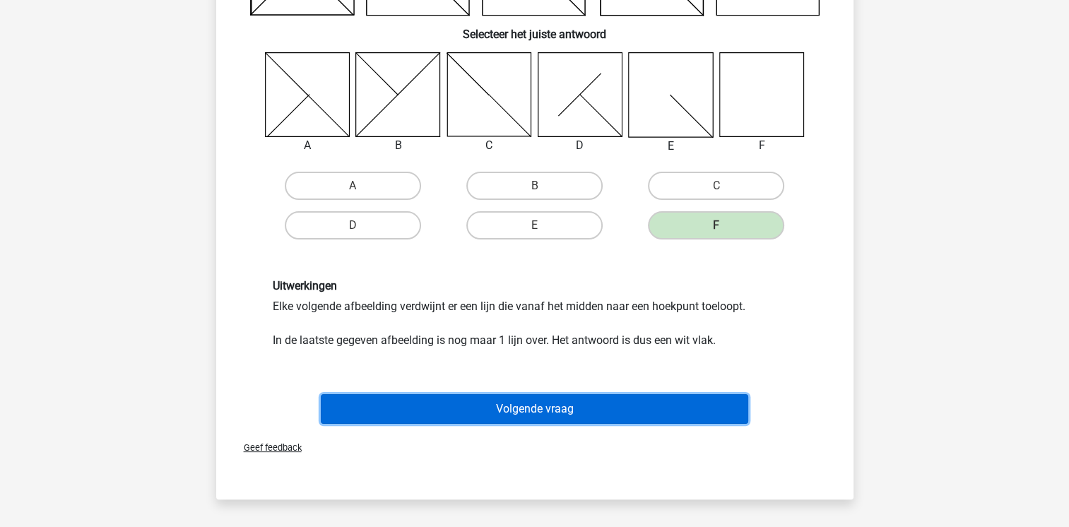
click at [592, 406] on button "Volgende vraag" at bounding box center [534, 409] width 427 height 30
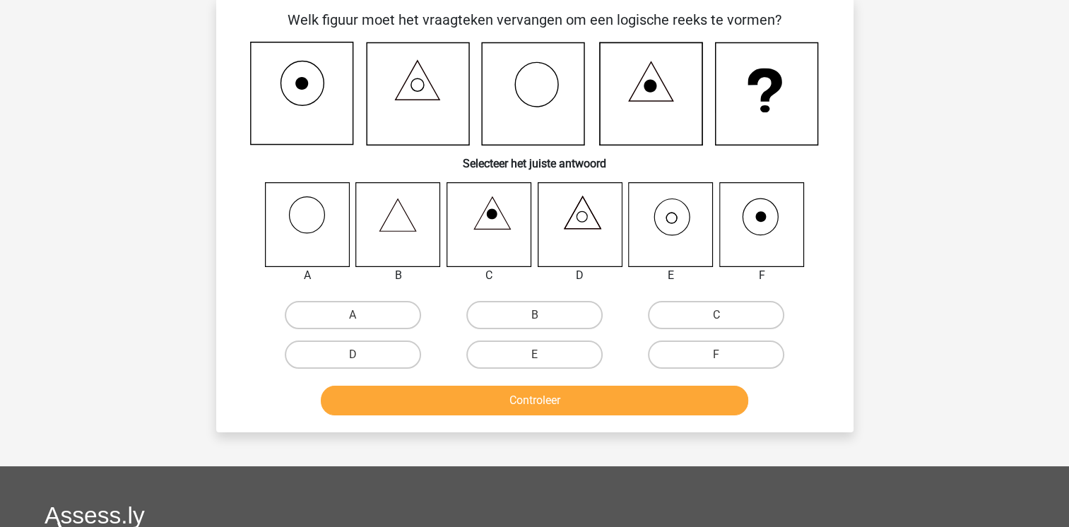
scroll to position [65, 0]
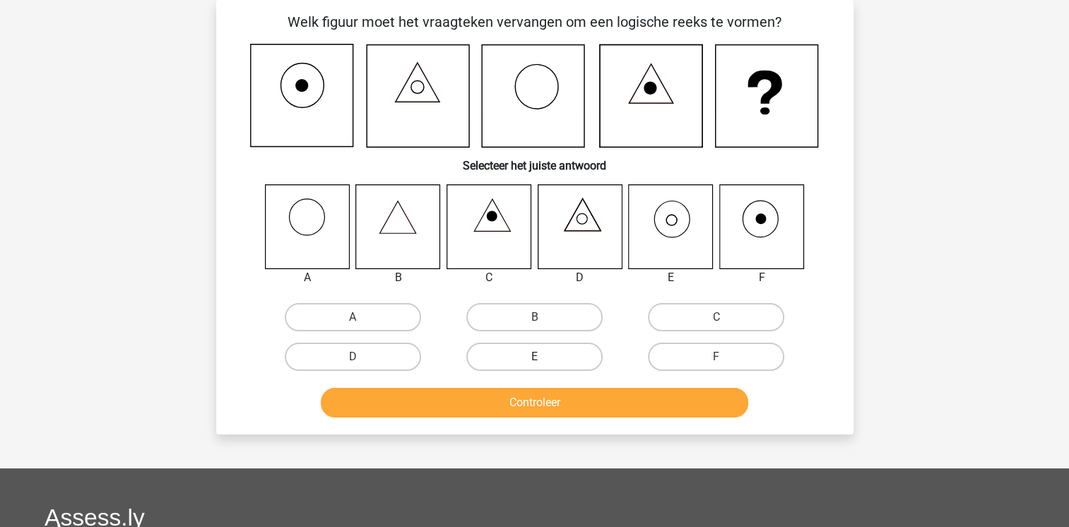
click at [554, 355] on label "E" at bounding box center [534, 357] width 136 height 28
click at [543, 357] on input "E" at bounding box center [538, 361] width 9 height 9
radio input "true"
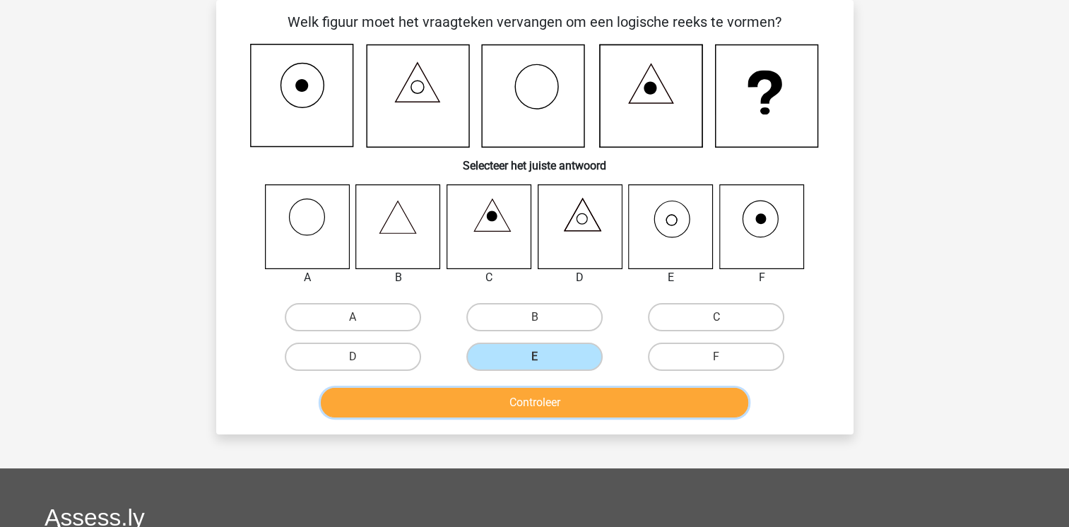
click at [558, 402] on button "Controleer" at bounding box center [534, 403] width 427 height 30
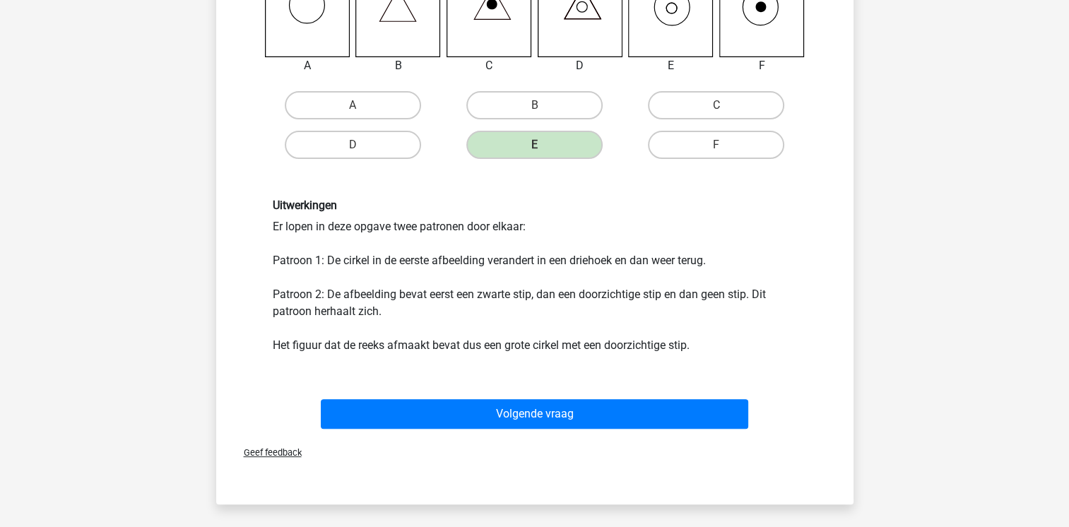
scroll to position [280, 0]
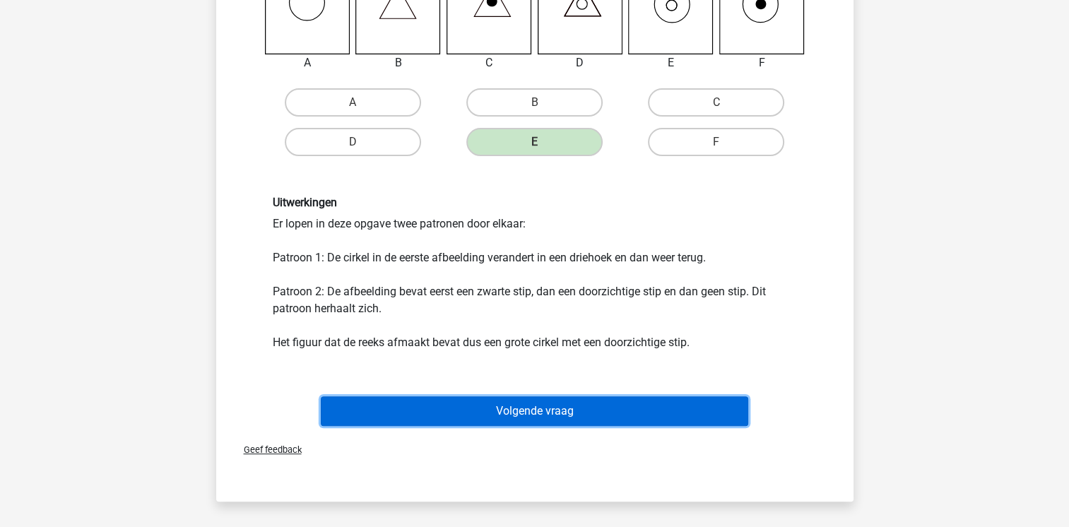
click at [565, 408] on button "Volgende vraag" at bounding box center [534, 411] width 427 height 30
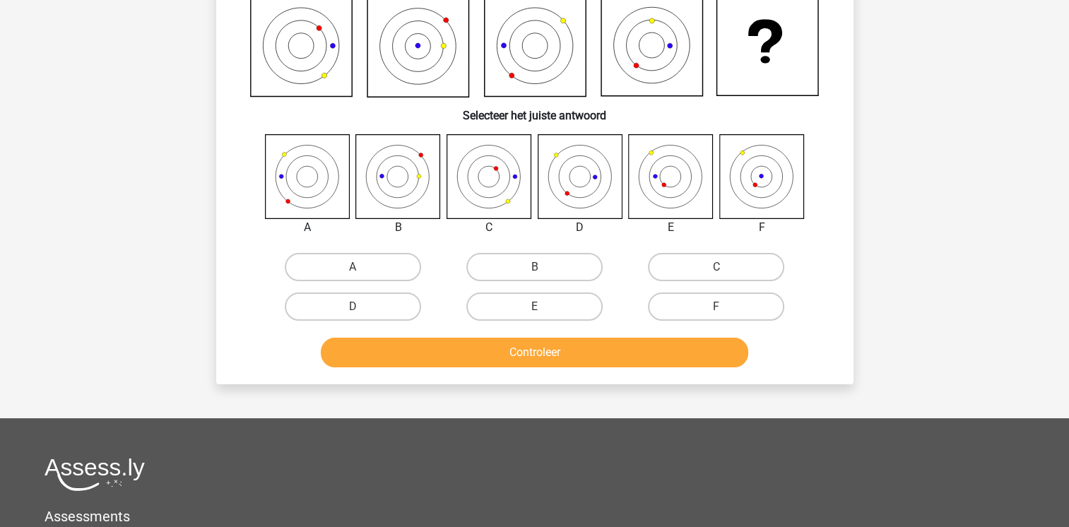
scroll to position [65, 0]
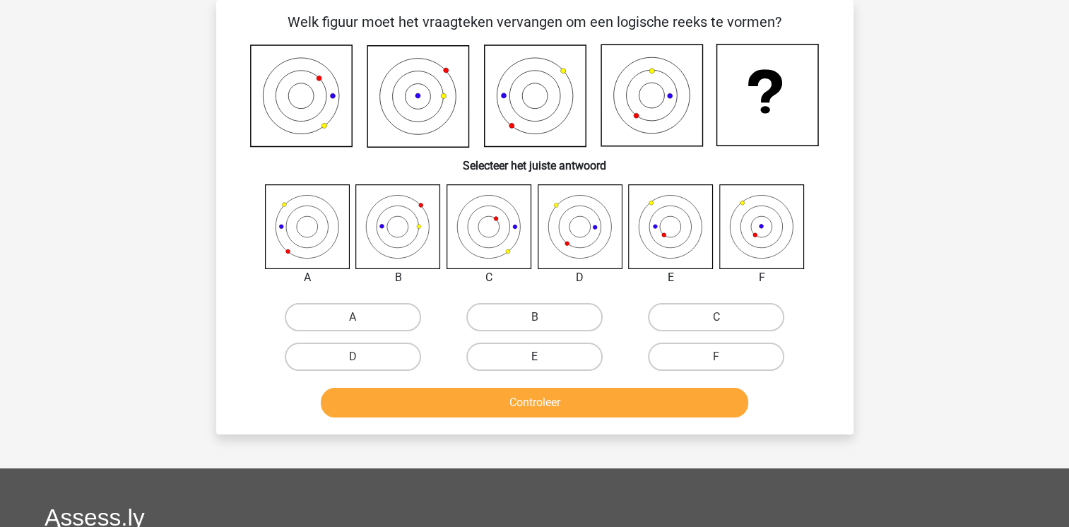
click at [544, 356] on label "E" at bounding box center [534, 357] width 136 height 28
click at [543, 357] on input "E" at bounding box center [538, 361] width 9 height 9
radio input "true"
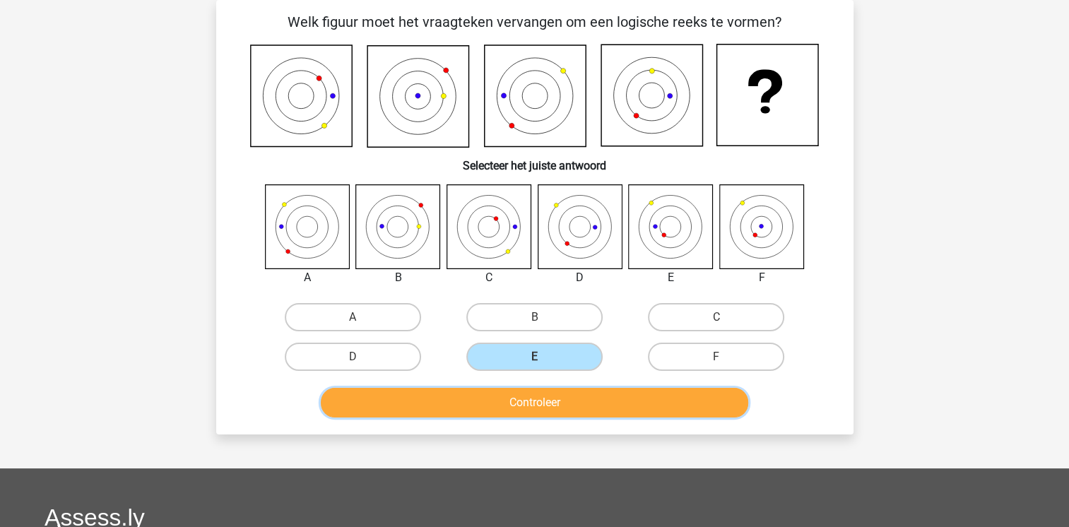
click at [559, 401] on button "Controleer" at bounding box center [534, 403] width 427 height 30
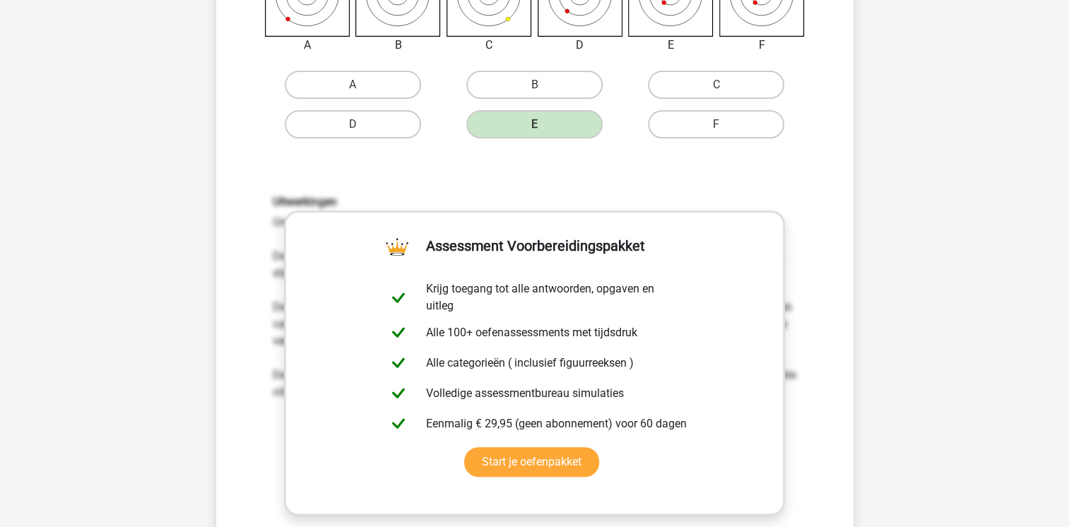
scroll to position [340, 0]
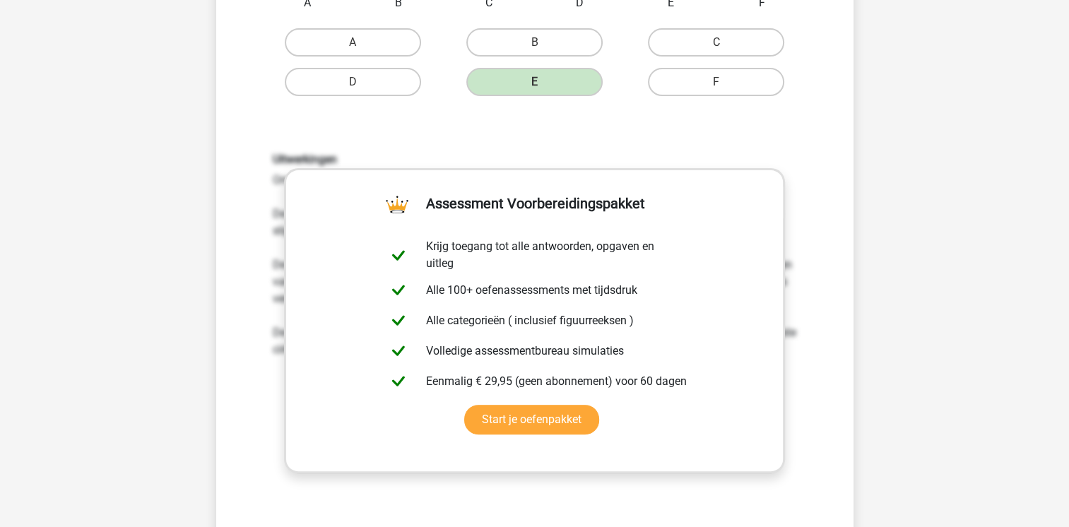
click at [750, 131] on div "Uitwerkingen Om het antwoord te vinden, moet uitgezocht worden welk patroon de …" at bounding box center [535, 338] width 592 height 438
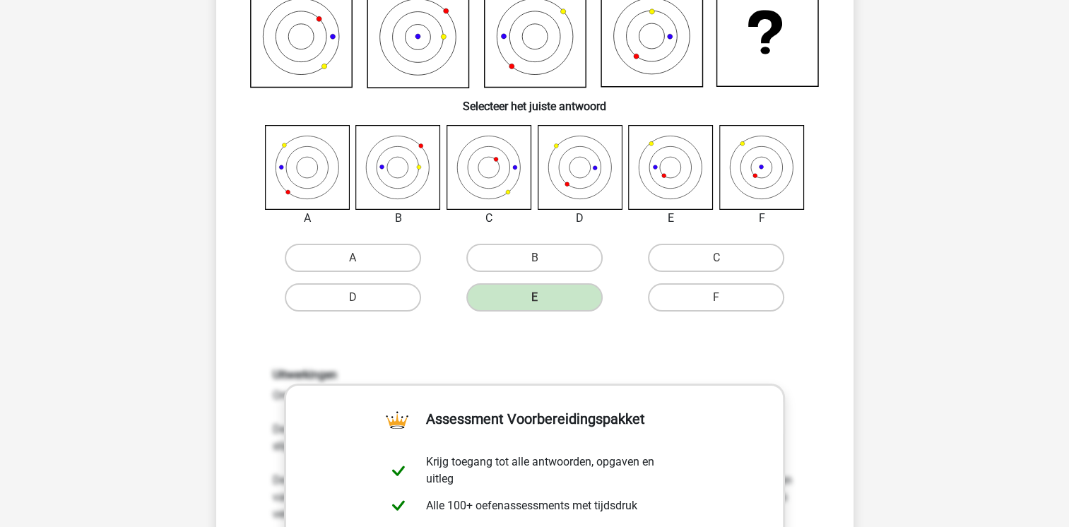
scroll to position [124, 0]
click at [555, 253] on label "B" at bounding box center [534, 258] width 136 height 28
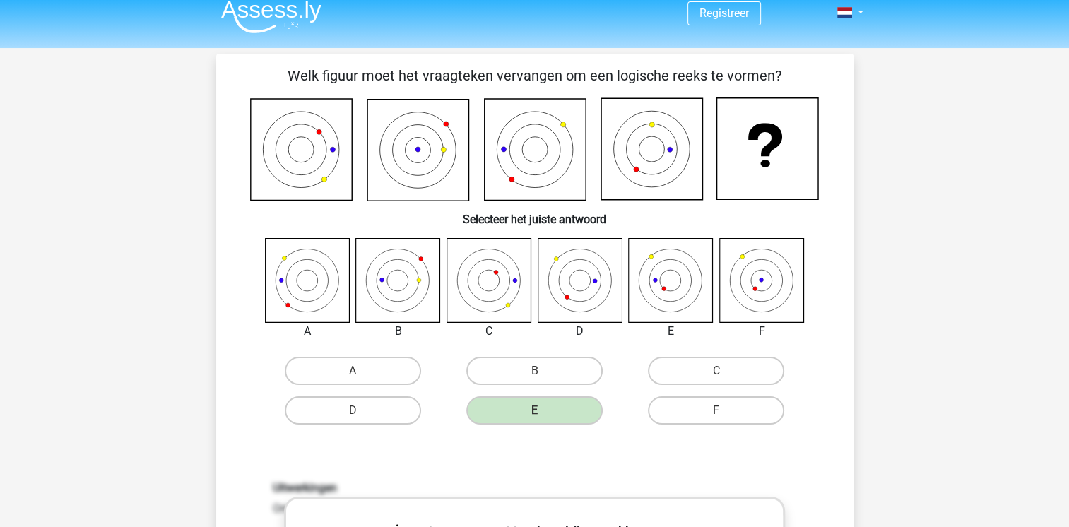
scroll to position [0, 0]
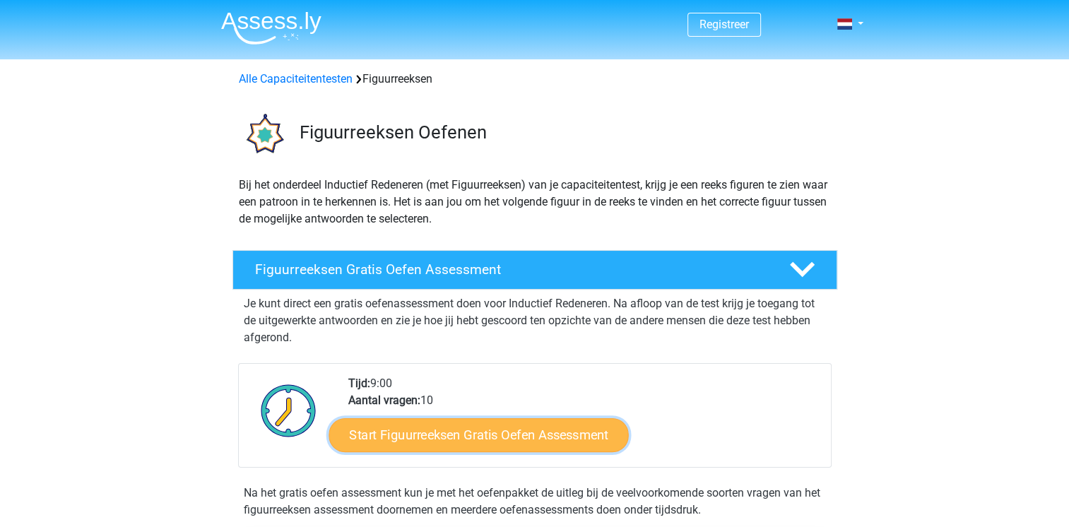
click at [510, 441] on link "Start Figuurreeksen Gratis Oefen Assessment" at bounding box center [478, 435] width 300 height 34
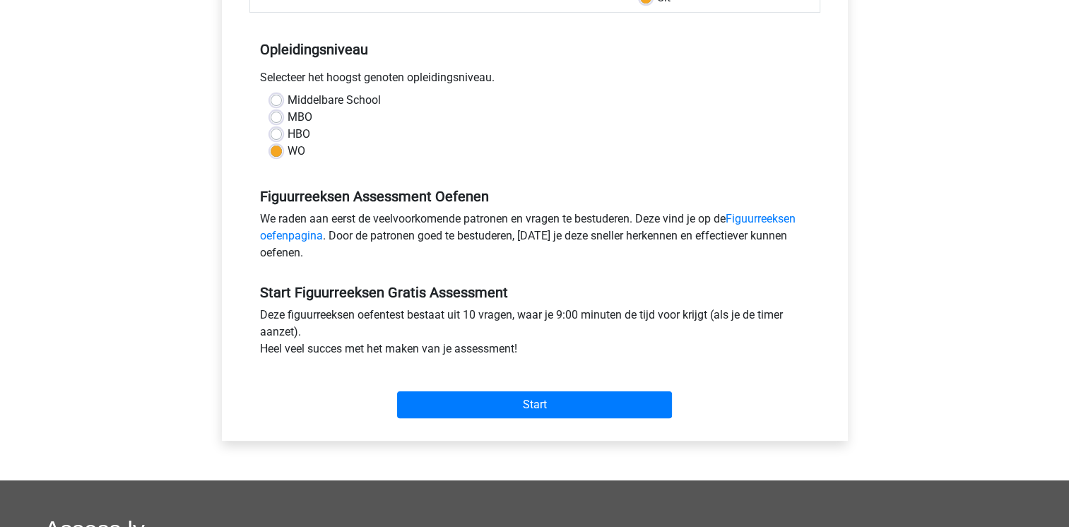
scroll to position [266, 0]
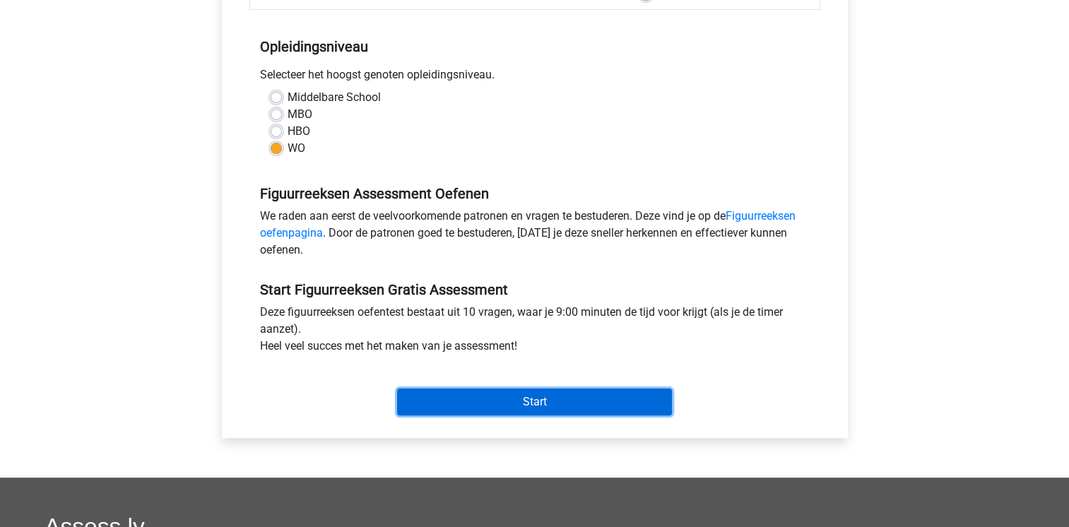
click at [518, 394] on input "Start" at bounding box center [534, 402] width 275 height 27
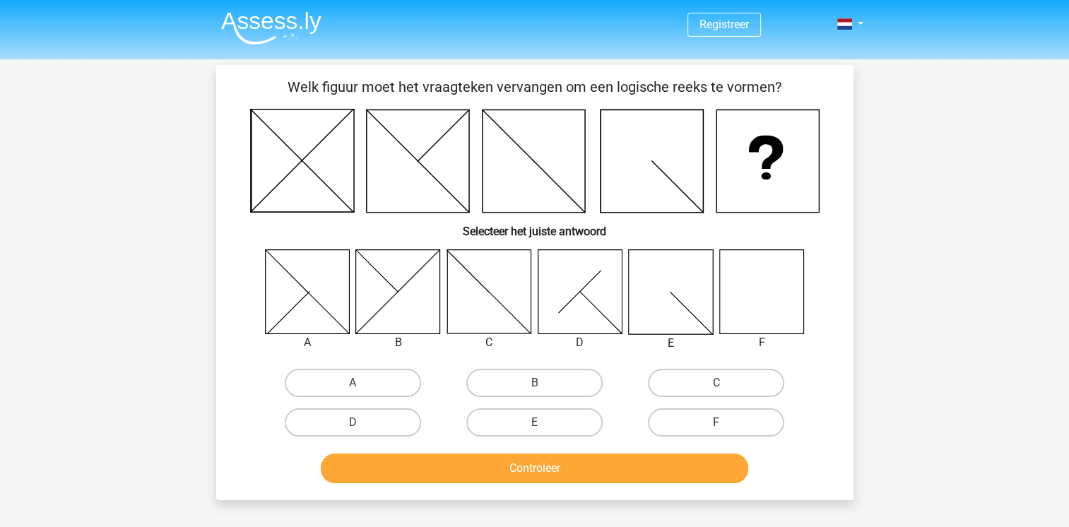
click at [699, 418] on label "F" at bounding box center [716, 422] width 136 height 28
click at [716, 422] on input "F" at bounding box center [720, 426] width 9 height 9
radio input "true"
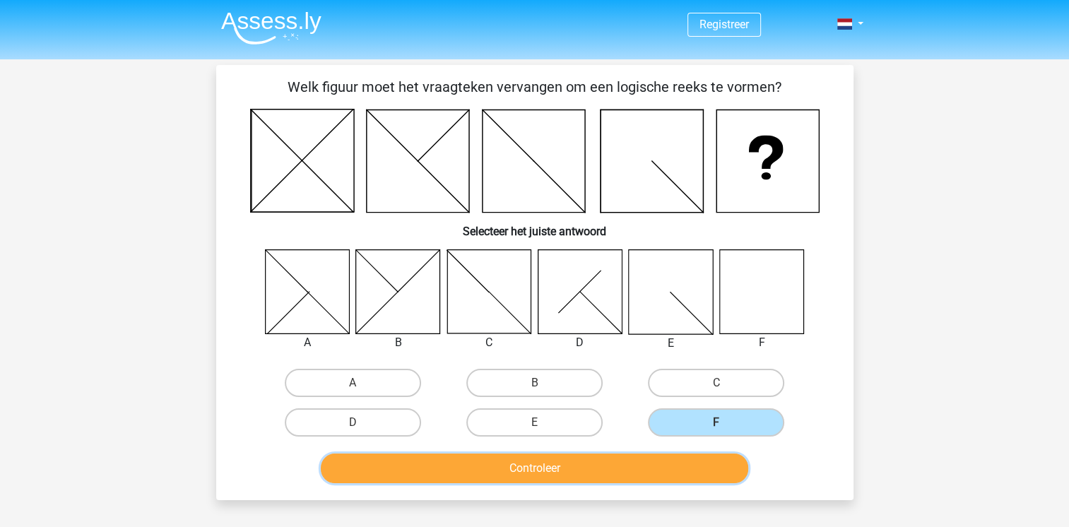
click at [581, 471] on button "Controleer" at bounding box center [534, 469] width 427 height 30
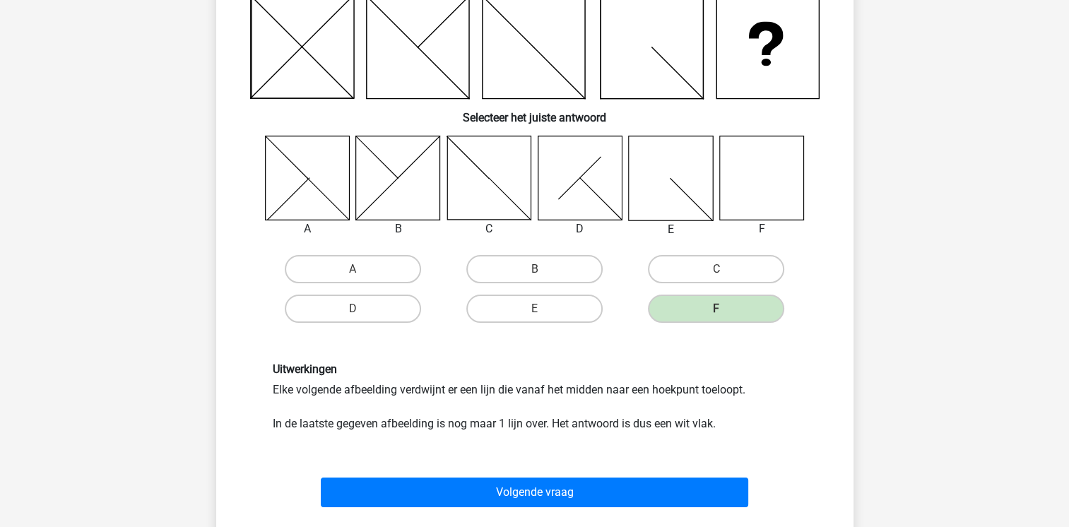
scroll to position [220, 0]
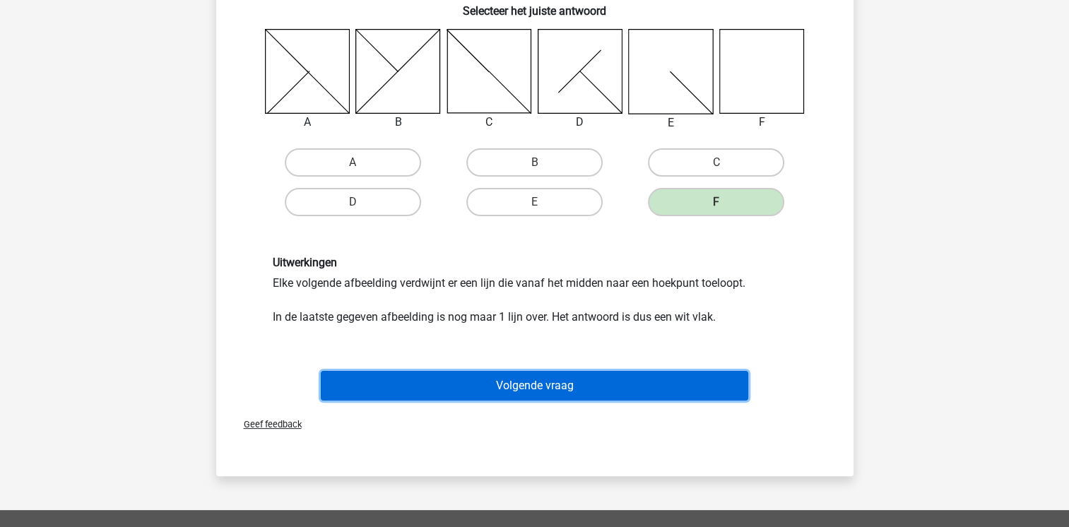
click at [495, 386] on button "Volgende vraag" at bounding box center [534, 386] width 427 height 30
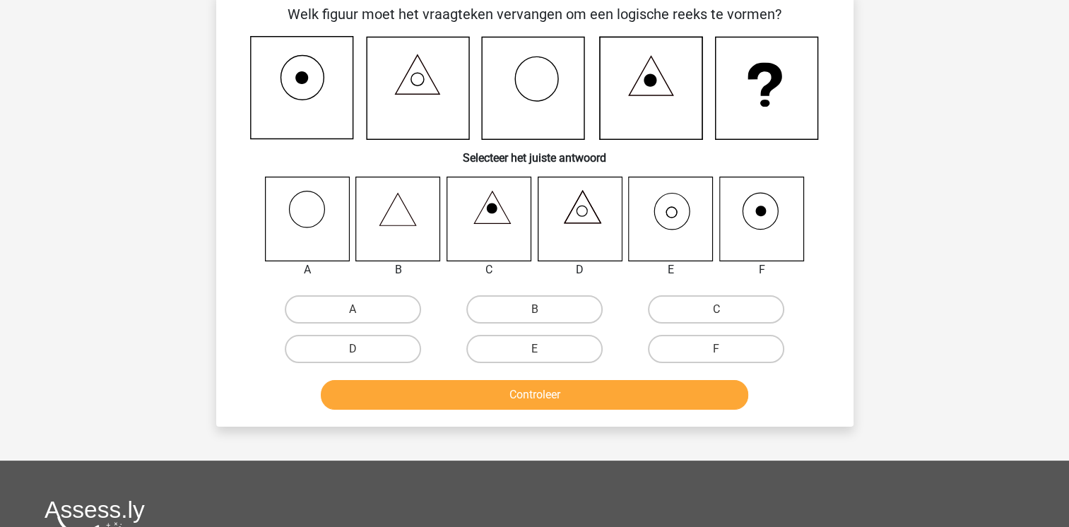
scroll to position [65, 0]
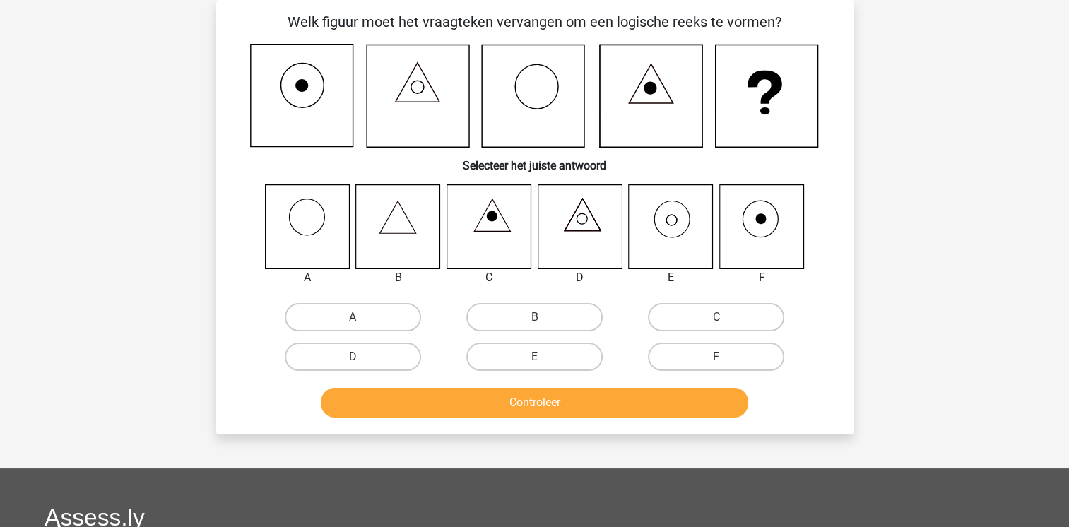
click at [660, 227] on icon at bounding box center [671, 226] width 84 height 84
click at [531, 352] on label "E" at bounding box center [534, 357] width 136 height 28
click at [534, 357] on input "E" at bounding box center [538, 361] width 9 height 9
radio input "true"
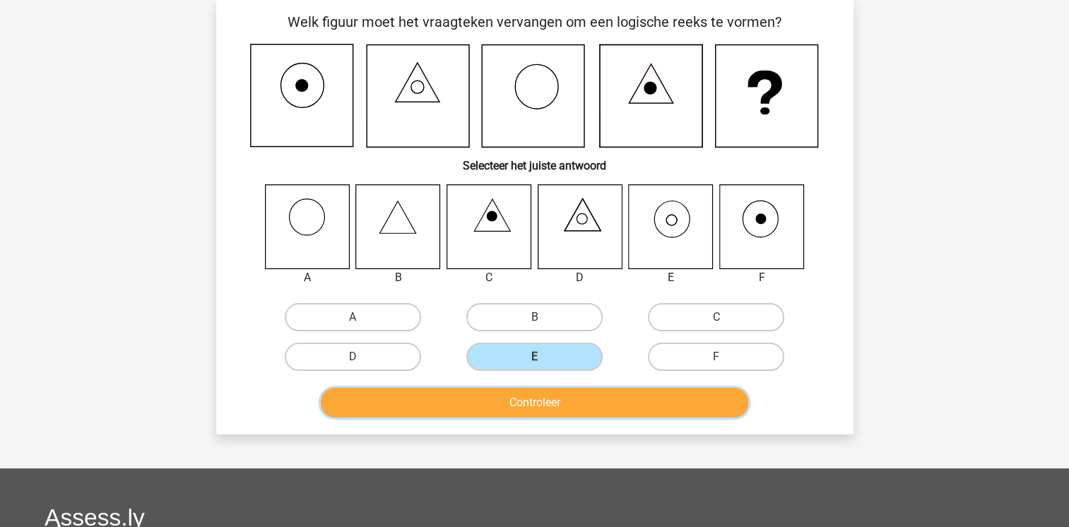
click at [532, 403] on button "Controleer" at bounding box center [534, 403] width 427 height 30
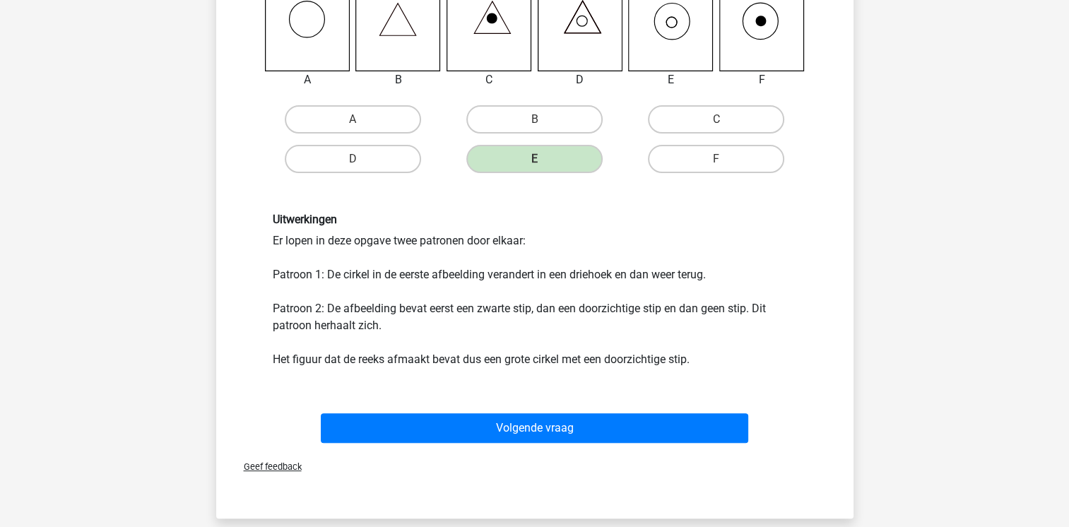
scroll to position [269, 0]
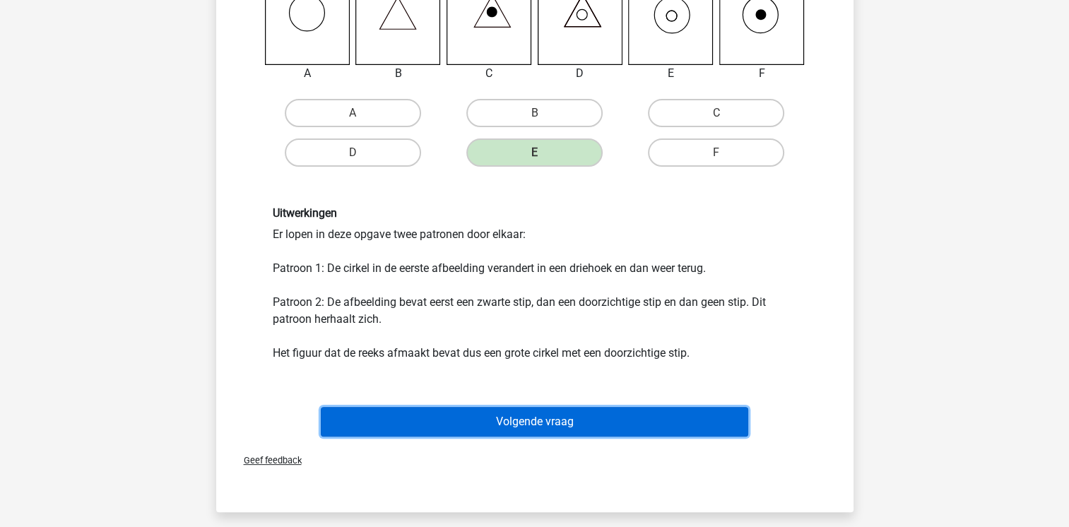
click at [554, 427] on button "Volgende vraag" at bounding box center [534, 422] width 427 height 30
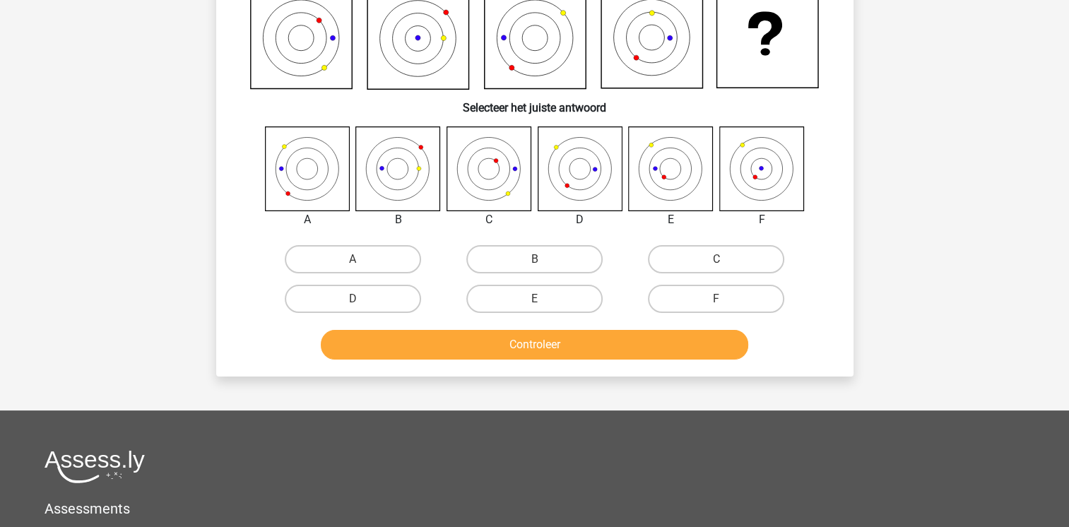
scroll to position [65, 0]
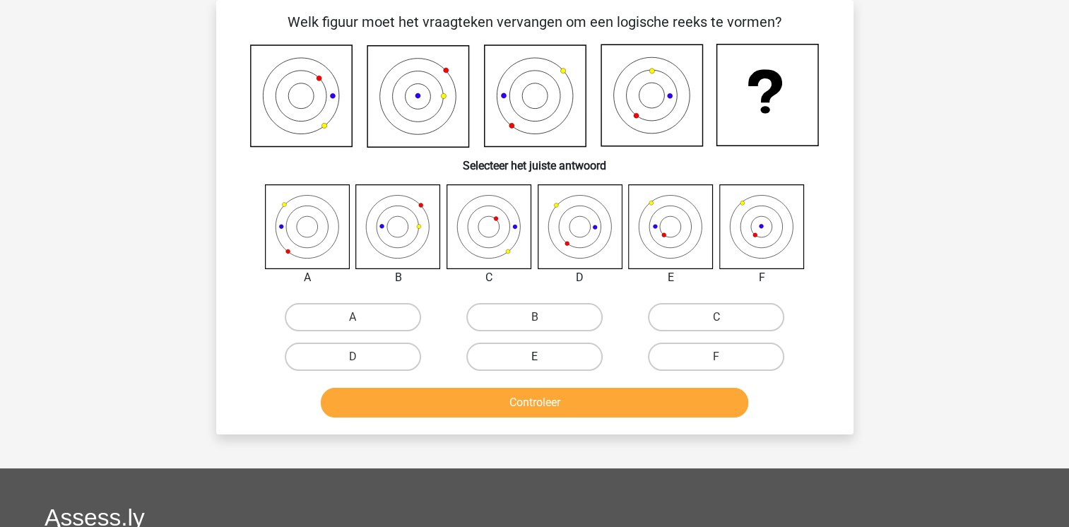
click at [546, 355] on label "E" at bounding box center [534, 357] width 136 height 28
click at [543, 357] on input "E" at bounding box center [538, 361] width 9 height 9
radio input "true"
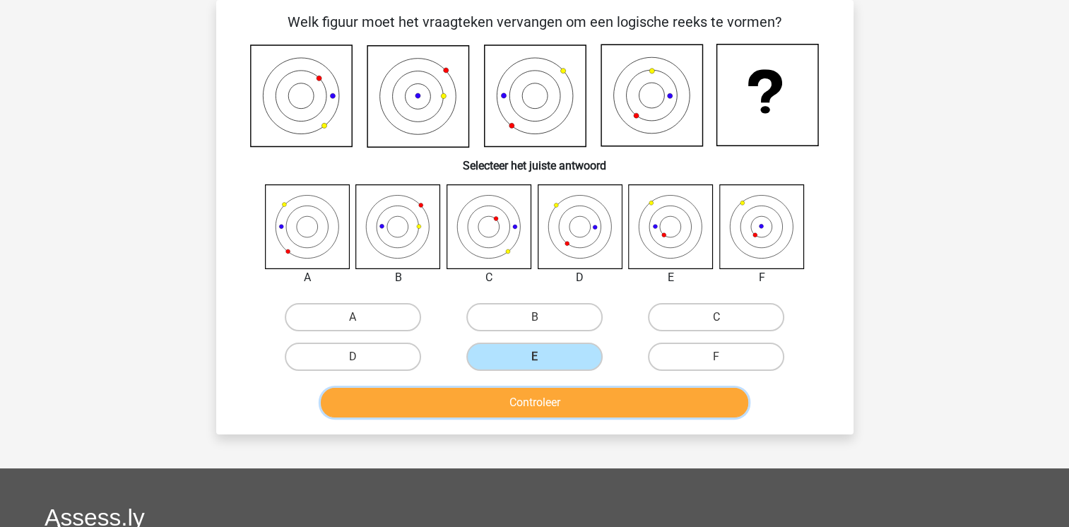
click at [546, 398] on button "Controleer" at bounding box center [534, 403] width 427 height 30
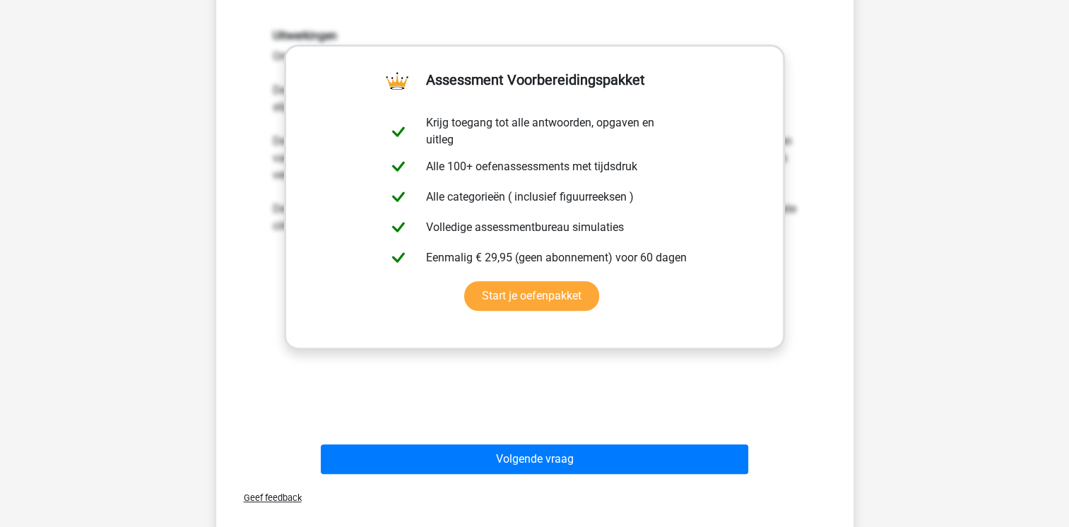
scroll to position [473, 0]
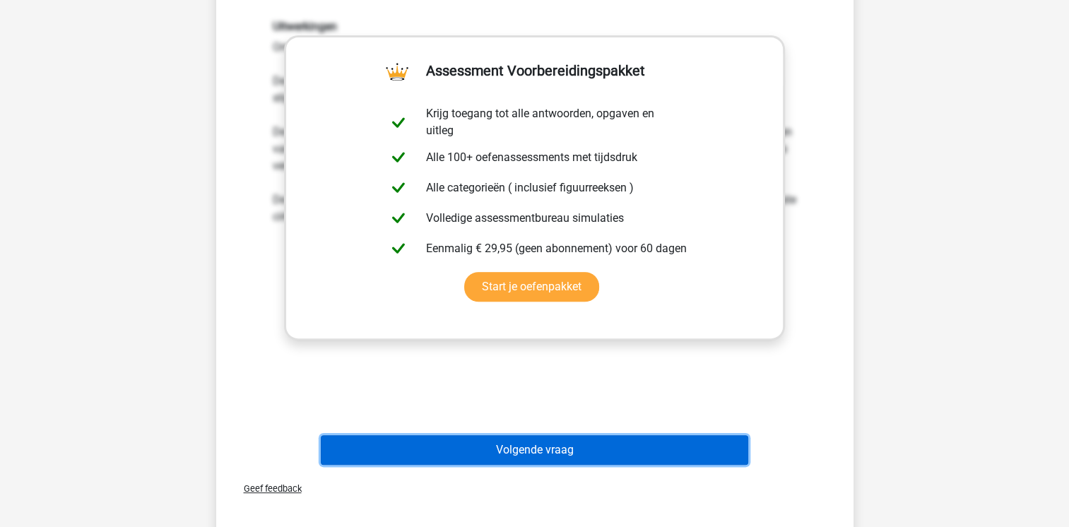
click at [540, 453] on button "Volgende vraag" at bounding box center [534, 450] width 427 height 30
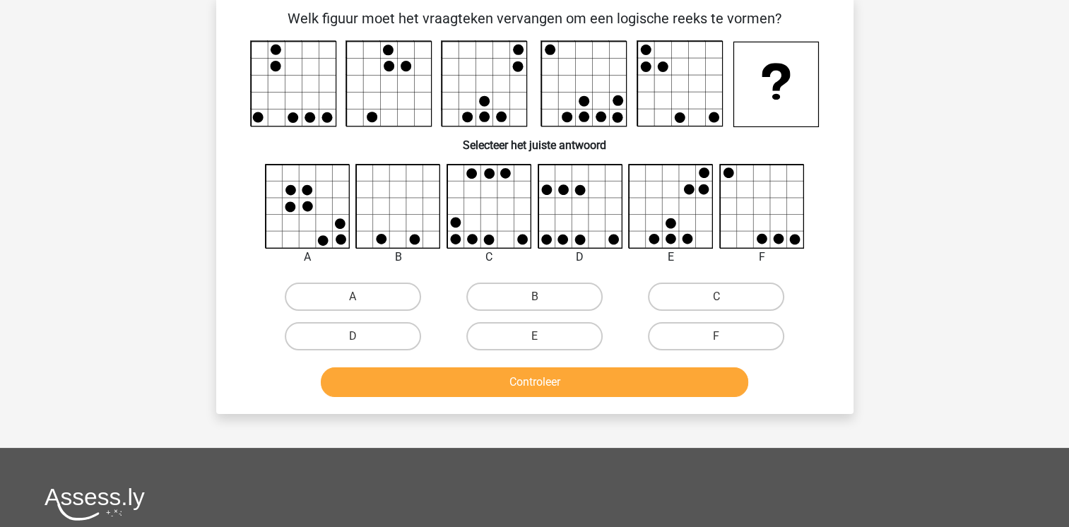
scroll to position [65, 0]
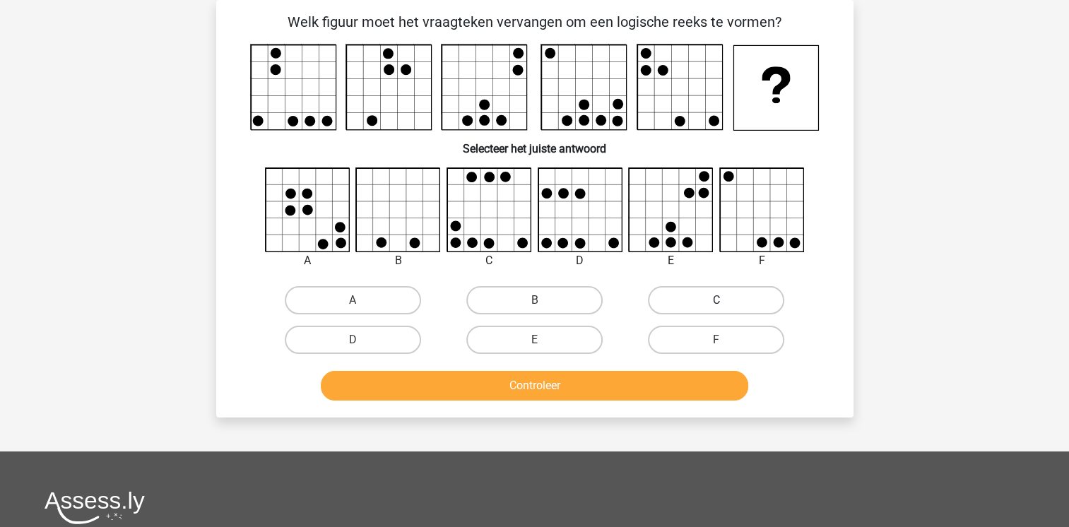
click at [737, 305] on label "C" at bounding box center [716, 300] width 136 height 28
click at [726, 305] on input "C" at bounding box center [720, 304] width 9 height 9
radio input "true"
click at [534, 384] on button "Controleer" at bounding box center [534, 386] width 427 height 30
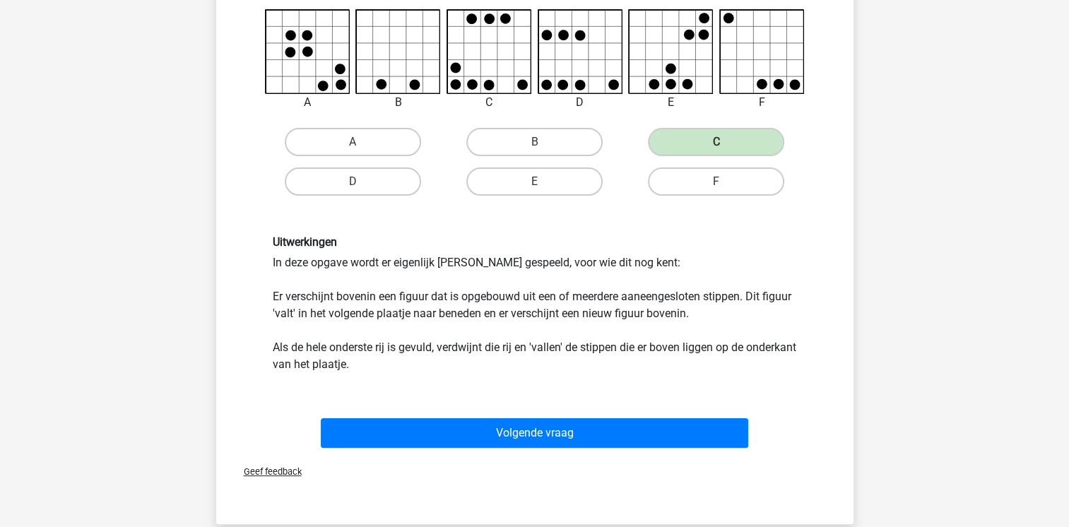
scroll to position [251, 0]
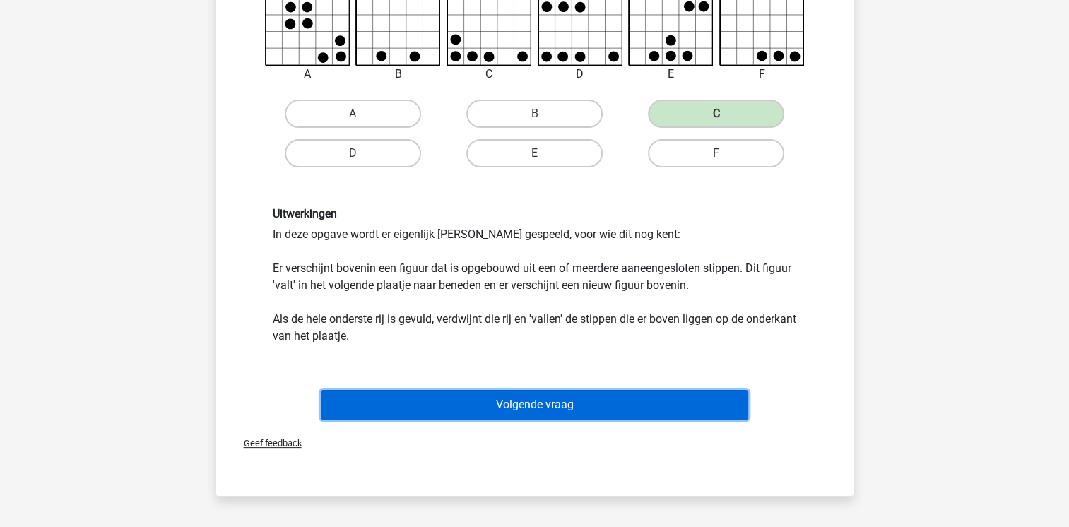
click at [523, 412] on button "Volgende vraag" at bounding box center [534, 405] width 427 height 30
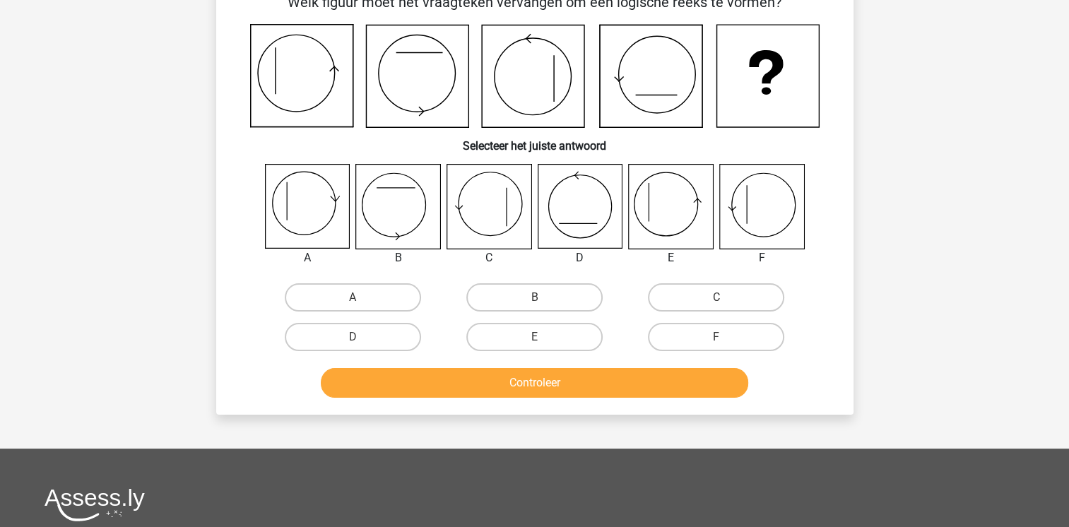
scroll to position [65, 0]
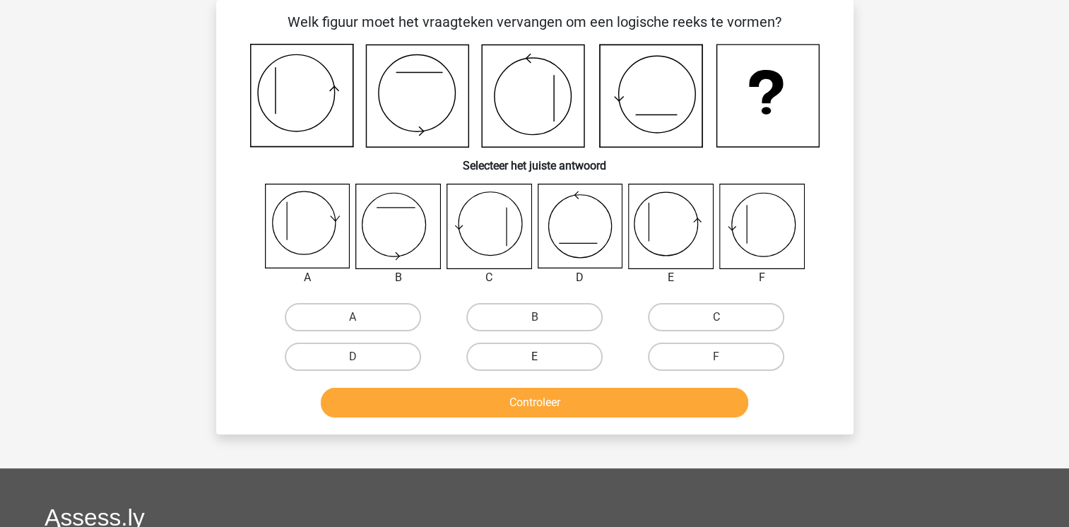
click at [552, 355] on label "E" at bounding box center [534, 357] width 136 height 28
click at [543, 357] on input "E" at bounding box center [538, 361] width 9 height 9
radio input "true"
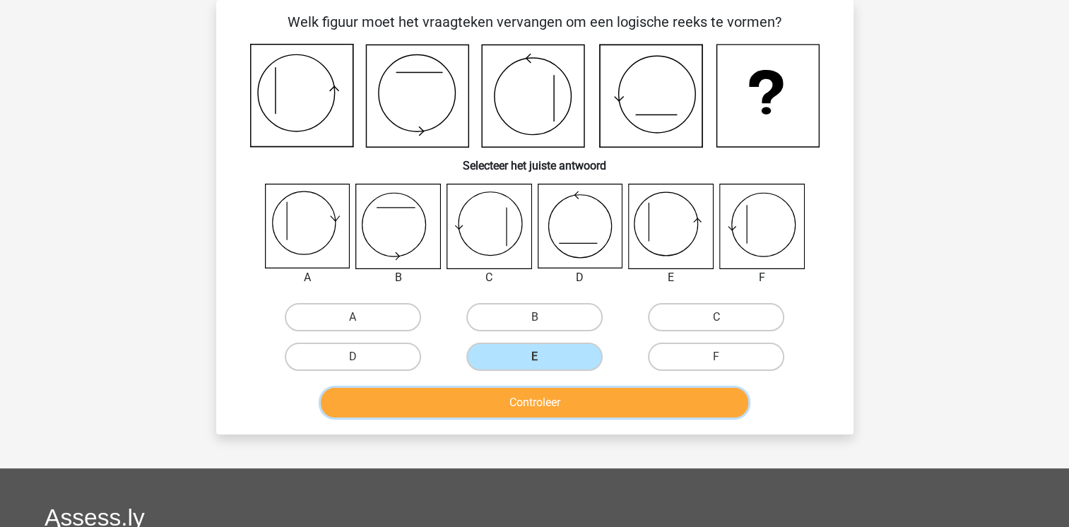
click at [557, 400] on button "Controleer" at bounding box center [534, 403] width 427 height 30
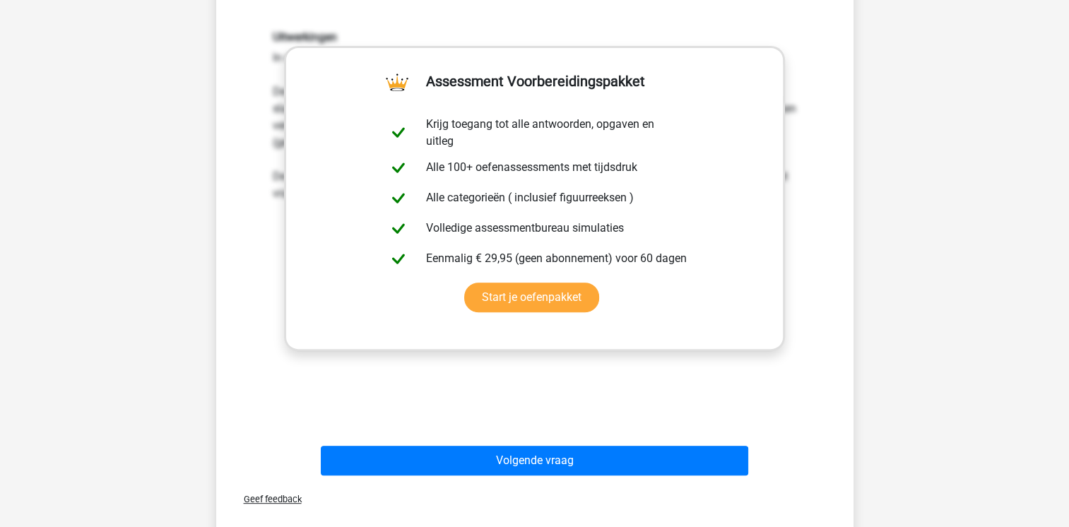
scroll to position [480, 0]
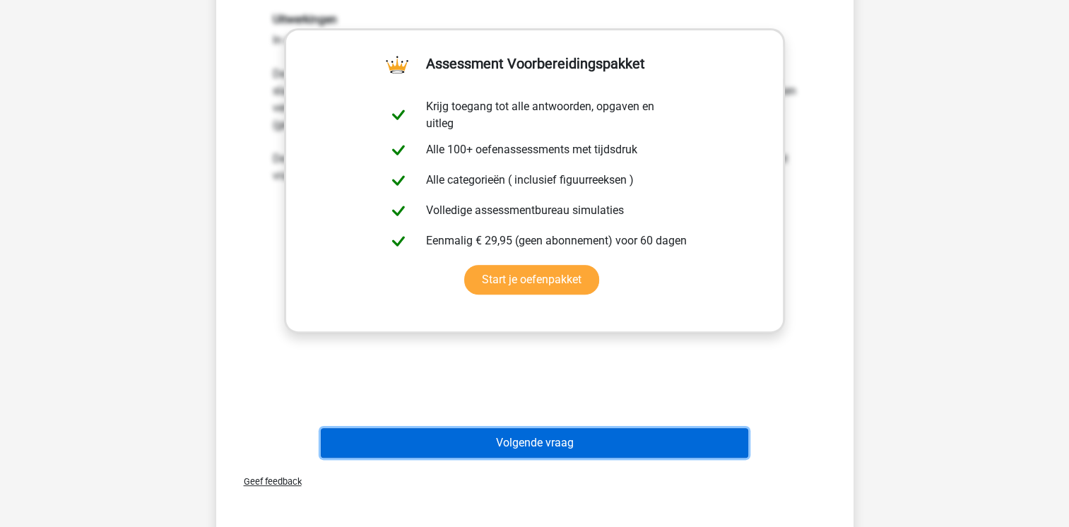
click at [557, 439] on button "Volgende vraag" at bounding box center [534, 443] width 427 height 30
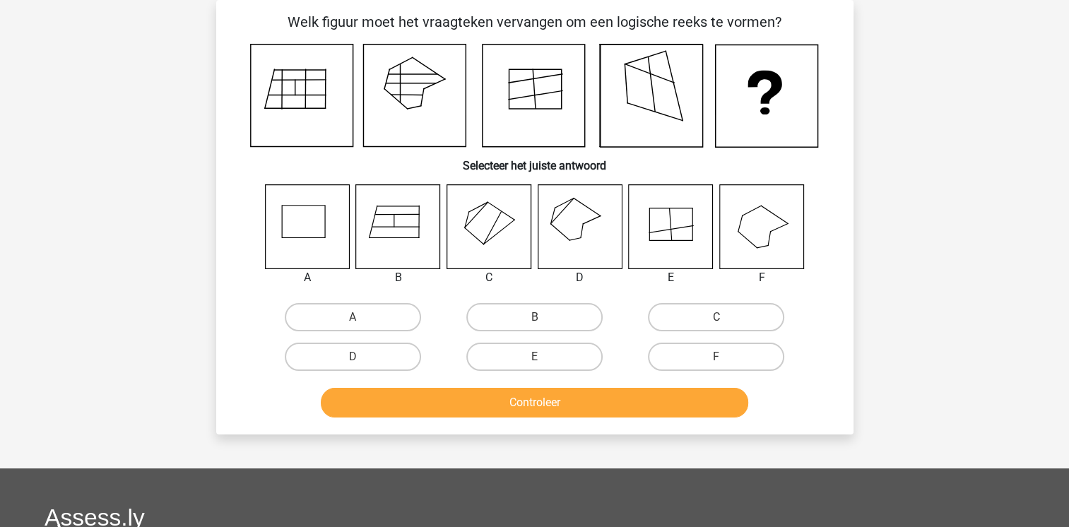
scroll to position [65, 0]
click at [551, 318] on label "B" at bounding box center [534, 317] width 136 height 28
click at [543, 318] on input "B" at bounding box center [538, 321] width 9 height 9
radio input "true"
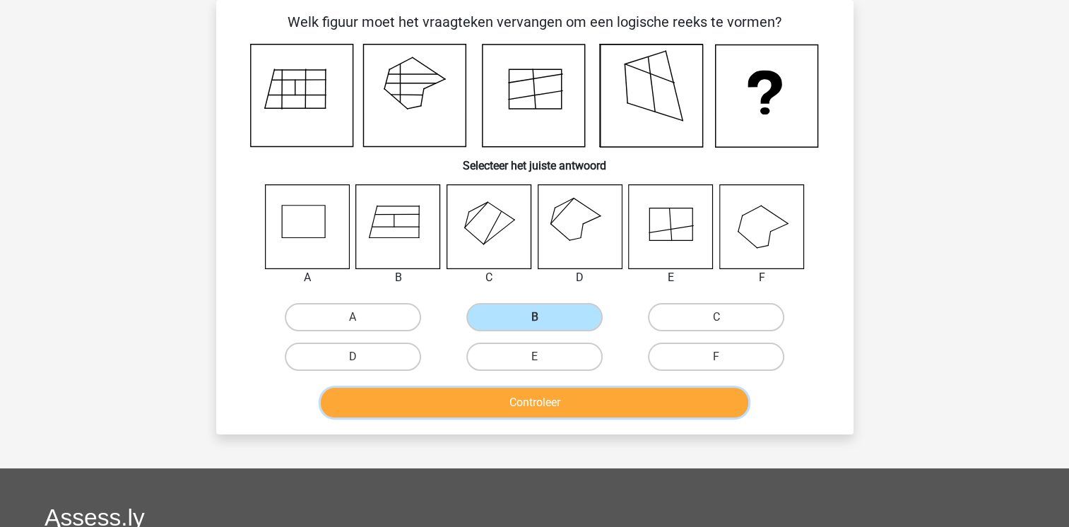
click at [561, 402] on button "Controleer" at bounding box center [534, 403] width 427 height 30
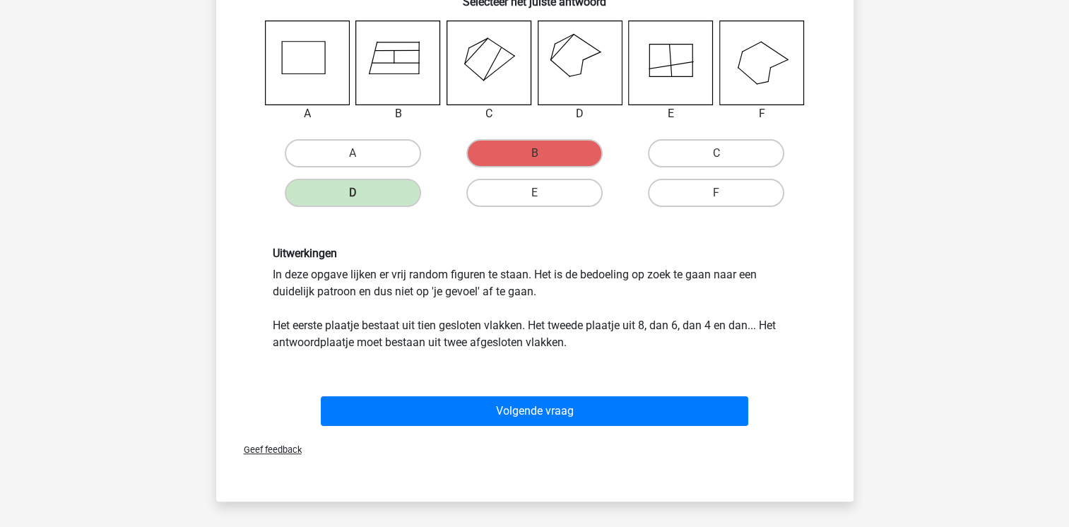
scroll to position [239, 0]
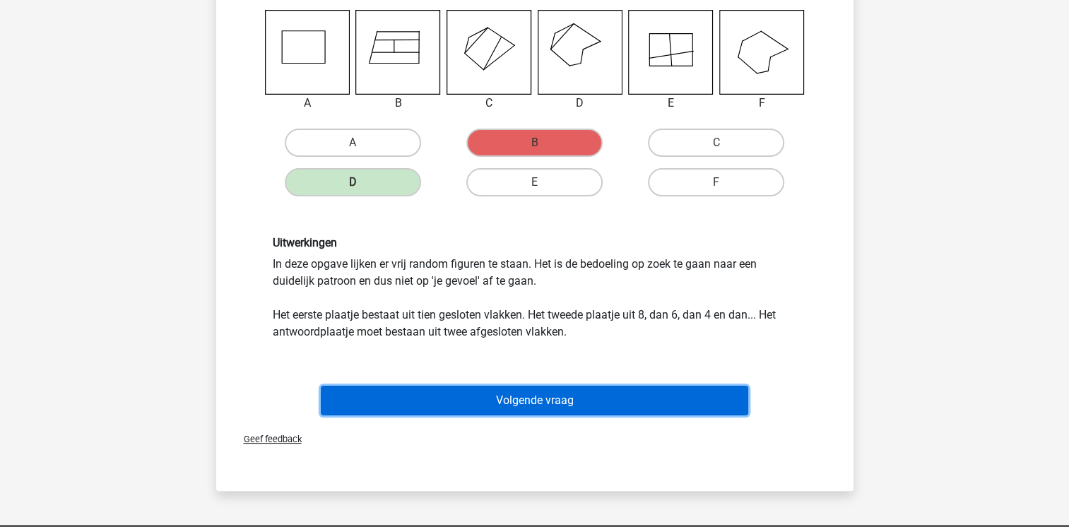
click at [569, 400] on button "Volgende vraag" at bounding box center [534, 401] width 427 height 30
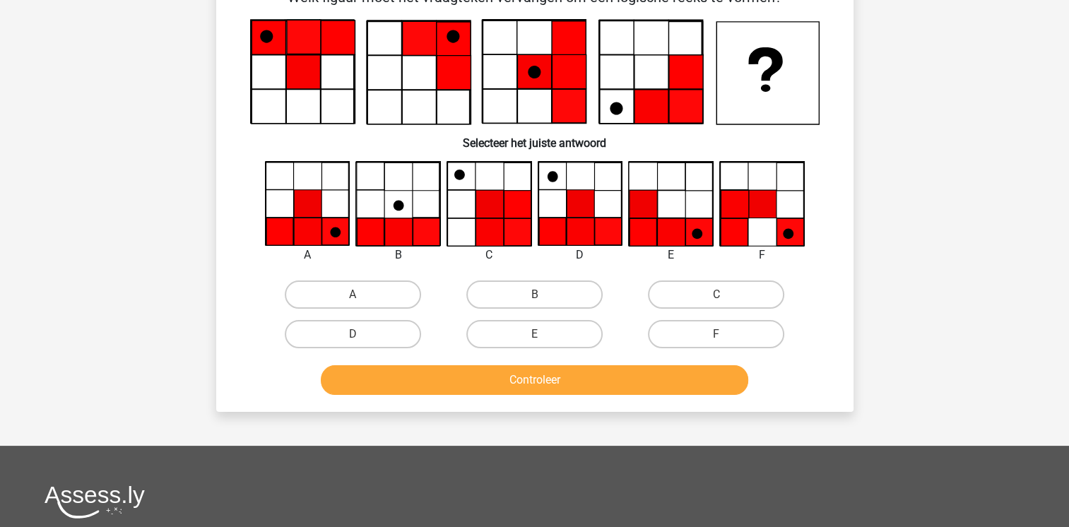
scroll to position [65, 0]
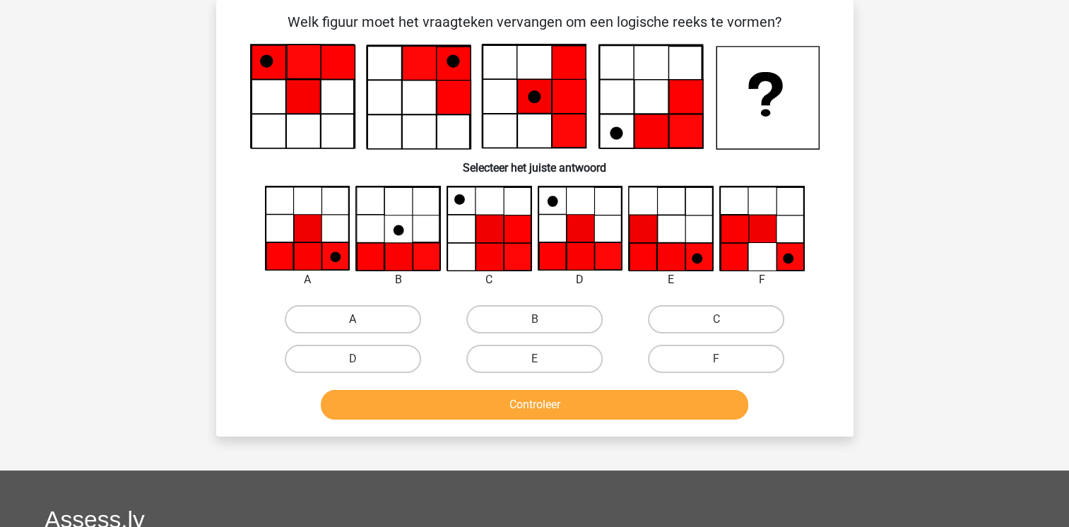
click at [350, 317] on label "A" at bounding box center [353, 319] width 136 height 28
click at [353, 319] on input "A" at bounding box center [357, 323] width 9 height 9
radio input "true"
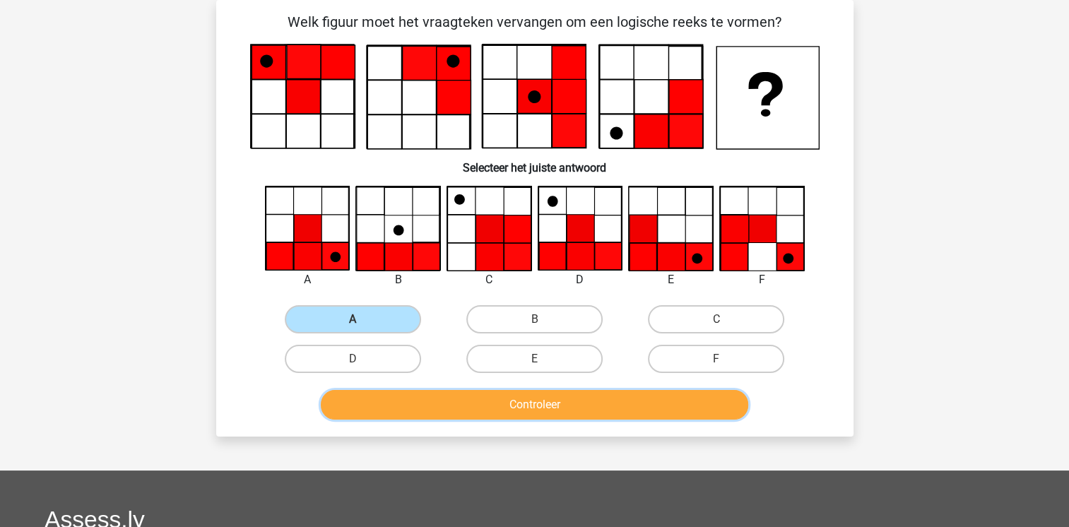
click at [534, 403] on button "Controleer" at bounding box center [534, 405] width 427 height 30
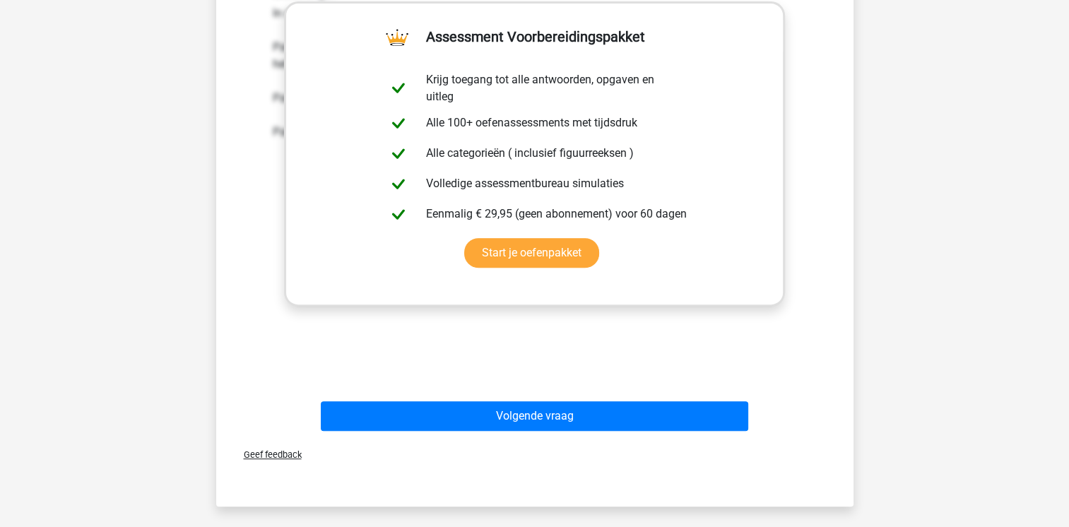
scroll to position [540, 0]
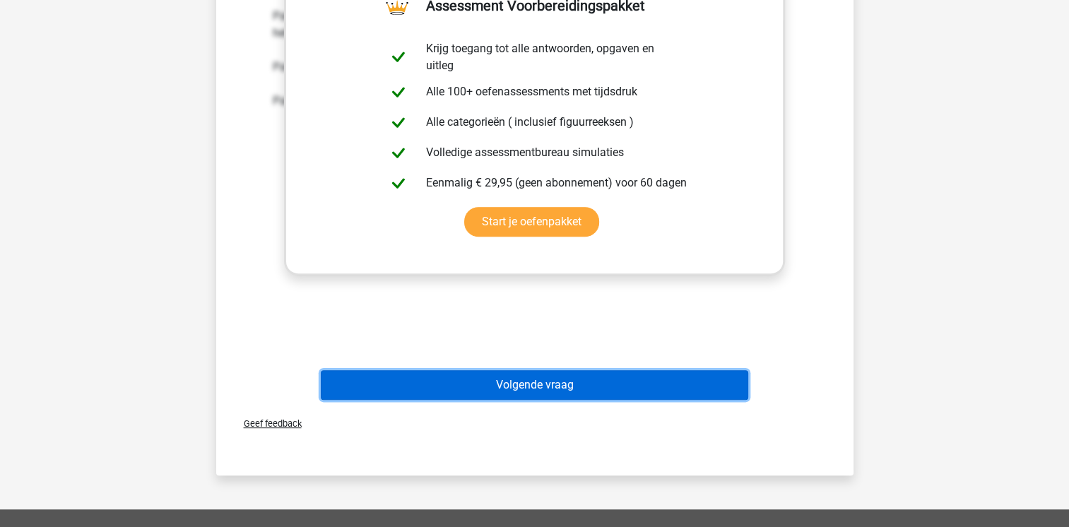
click at [554, 391] on button "Volgende vraag" at bounding box center [534, 385] width 427 height 30
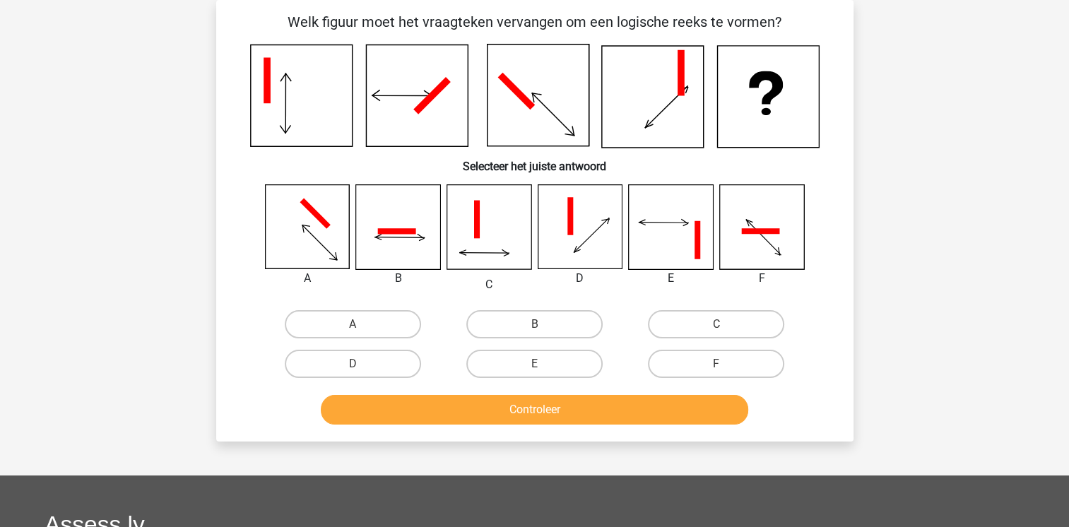
scroll to position [65, 0]
click at [541, 325] on input "B" at bounding box center [538, 328] width 9 height 9
radio input "true"
click at [543, 403] on button "Controleer" at bounding box center [534, 410] width 427 height 30
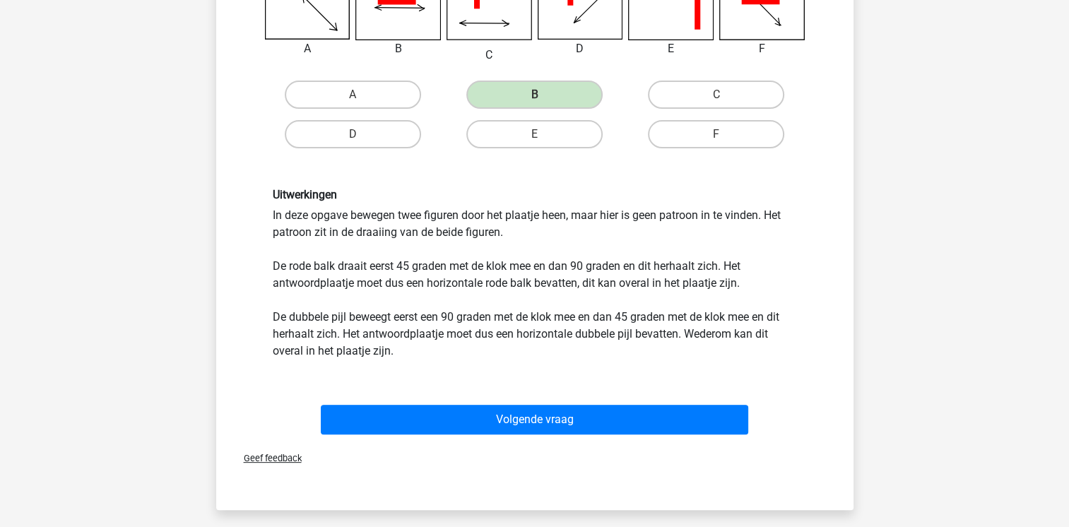
scroll to position [315, 0]
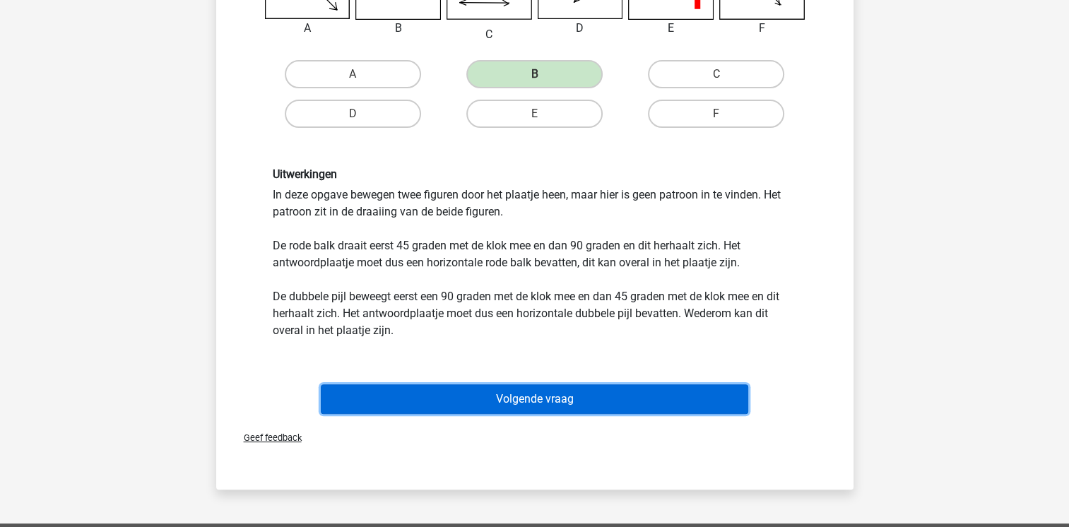
click at [582, 395] on button "Volgende vraag" at bounding box center [534, 399] width 427 height 30
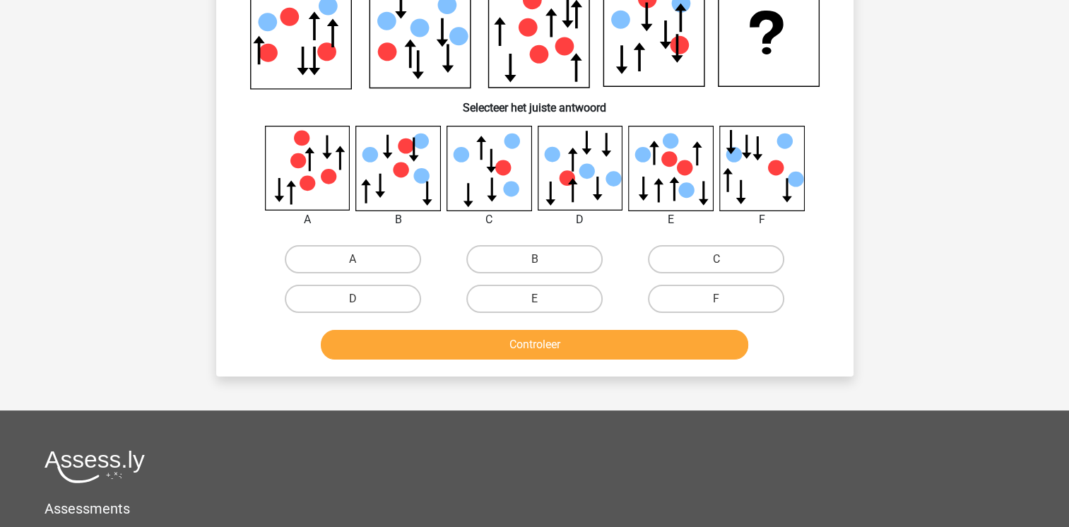
scroll to position [65, 0]
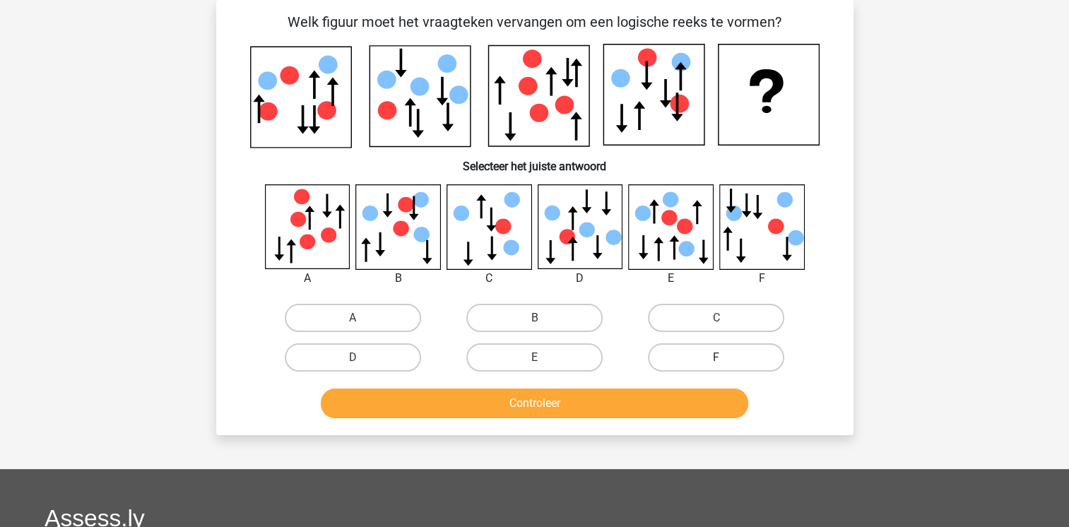
click at [718, 352] on label "F" at bounding box center [716, 357] width 136 height 28
click at [718, 357] on input "F" at bounding box center [720, 361] width 9 height 9
radio input "true"
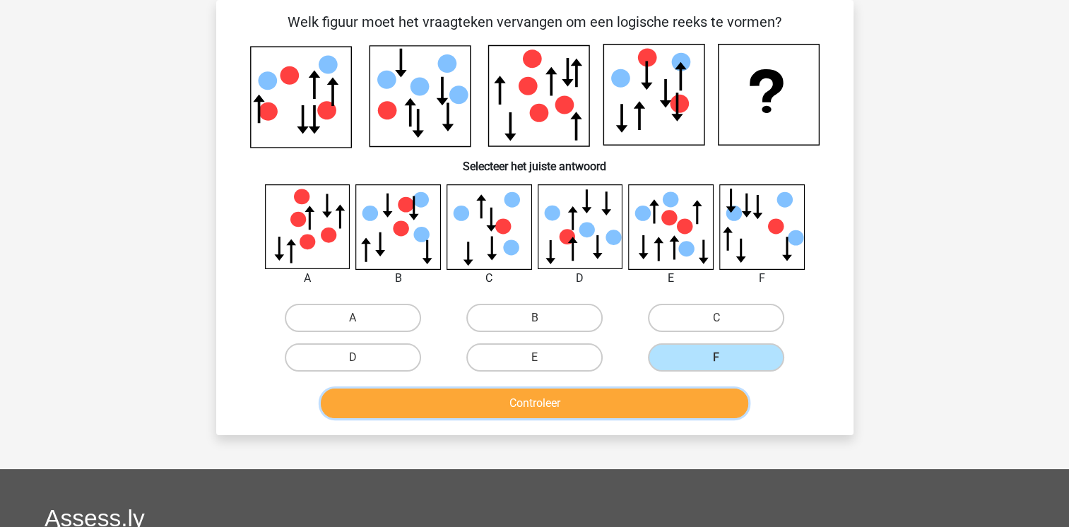
click at [547, 398] on button "Controleer" at bounding box center [534, 404] width 427 height 30
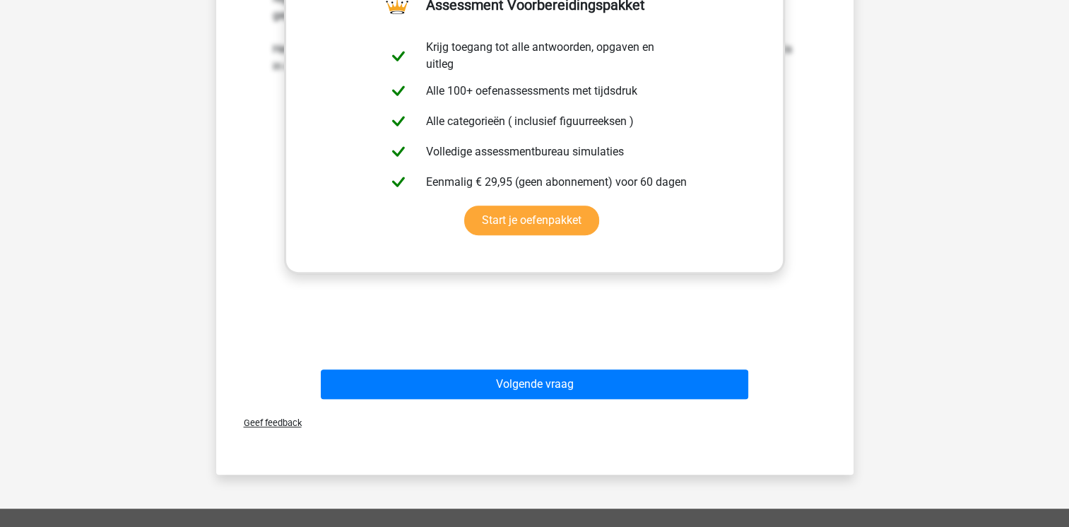
scroll to position [602, 0]
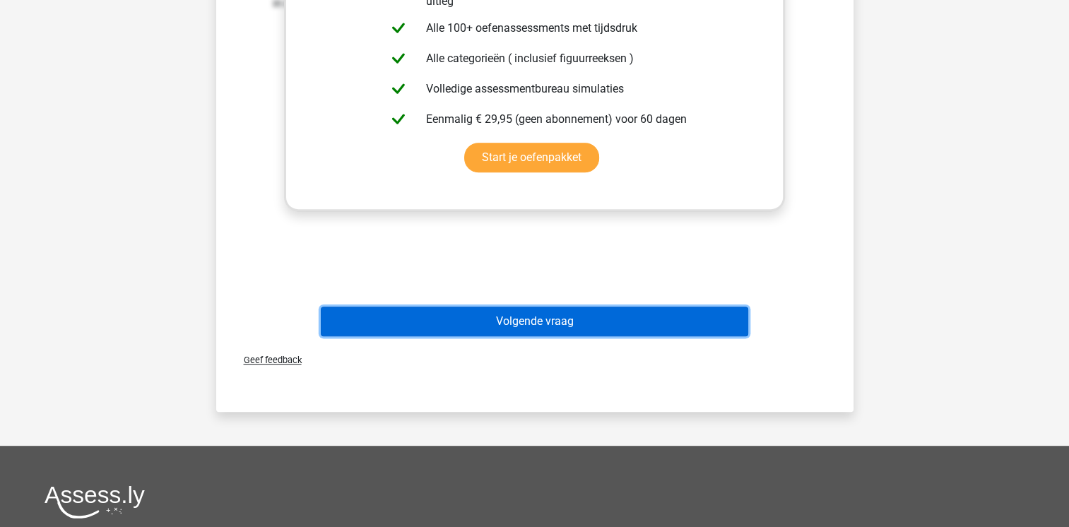
click at [534, 318] on button "Volgende vraag" at bounding box center [534, 322] width 427 height 30
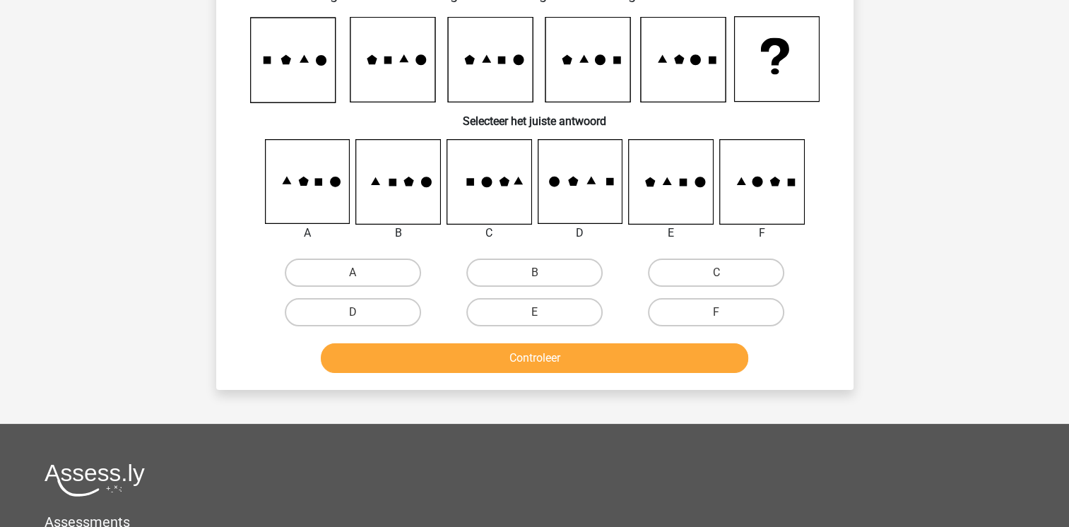
scroll to position [65, 0]
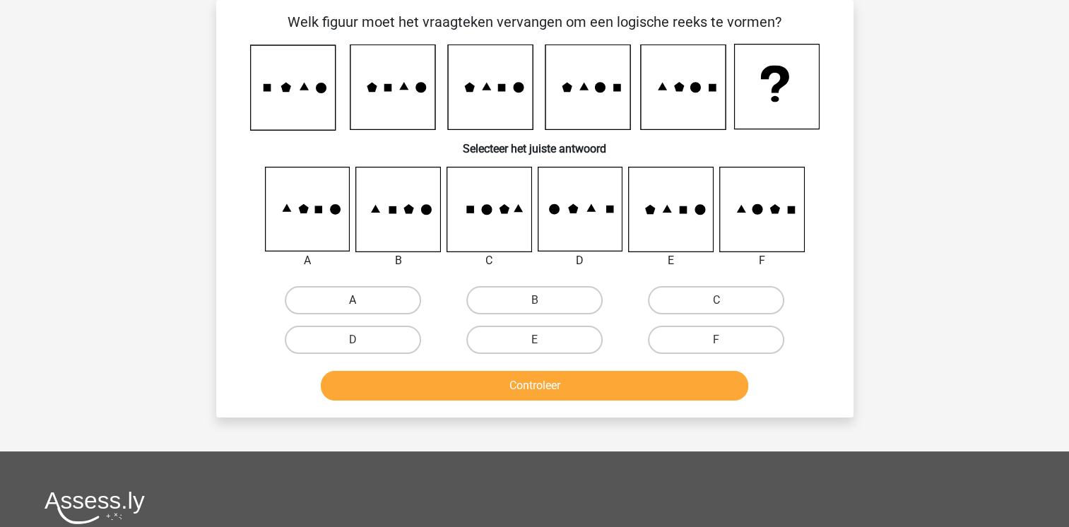
click at [362, 300] on label "A" at bounding box center [353, 300] width 136 height 28
click at [362, 300] on input "A" at bounding box center [357, 304] width 9 height 9
radio input "true"
click at [521, 380] on button "Controleer" at bounding box center [534, 386] width 427 height 30
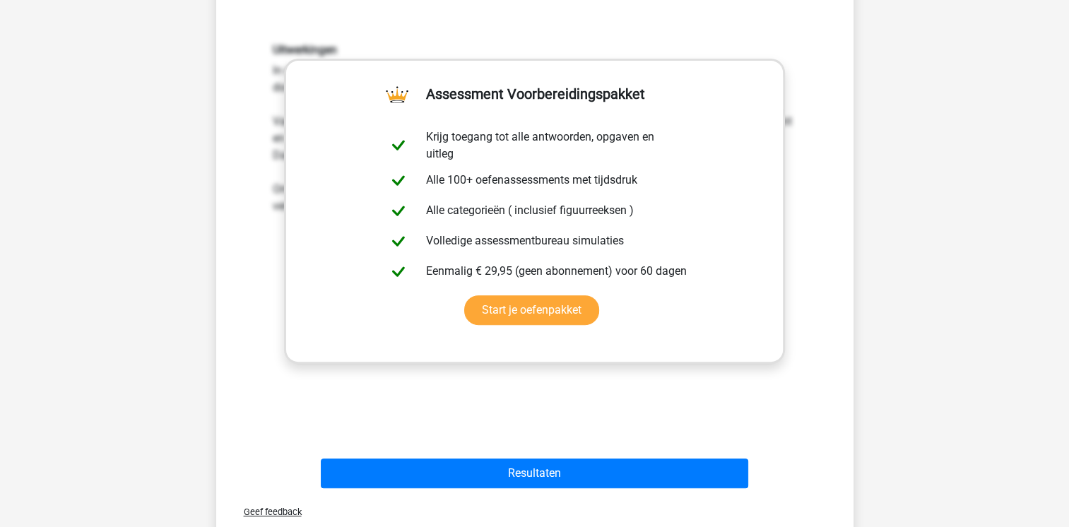
scroll to position [439, 0]
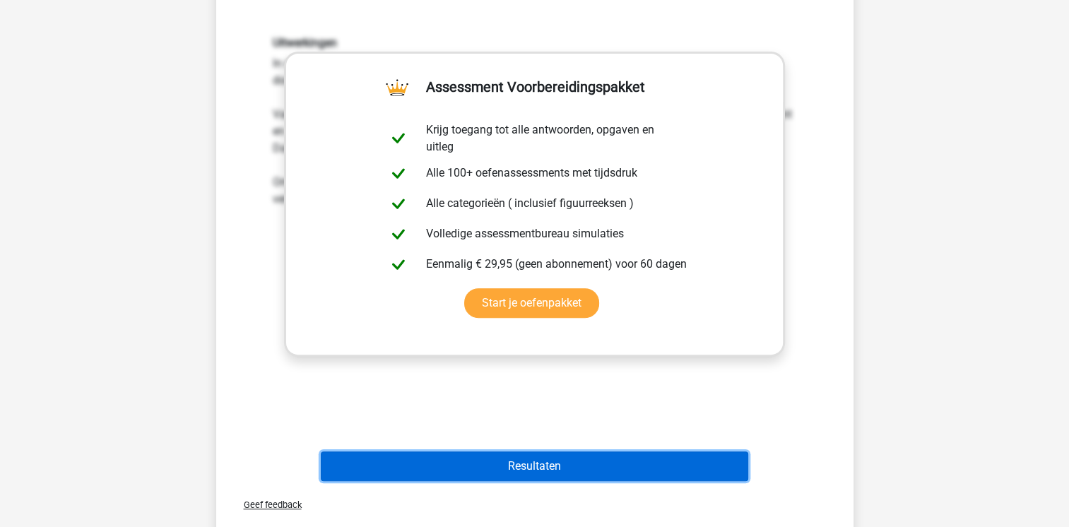
click at [562, 468] on button "Resultaten" at bounding box center [534, 466] width 427 height 30
